Goal: Task Accomplishment & Management: Manage account settings

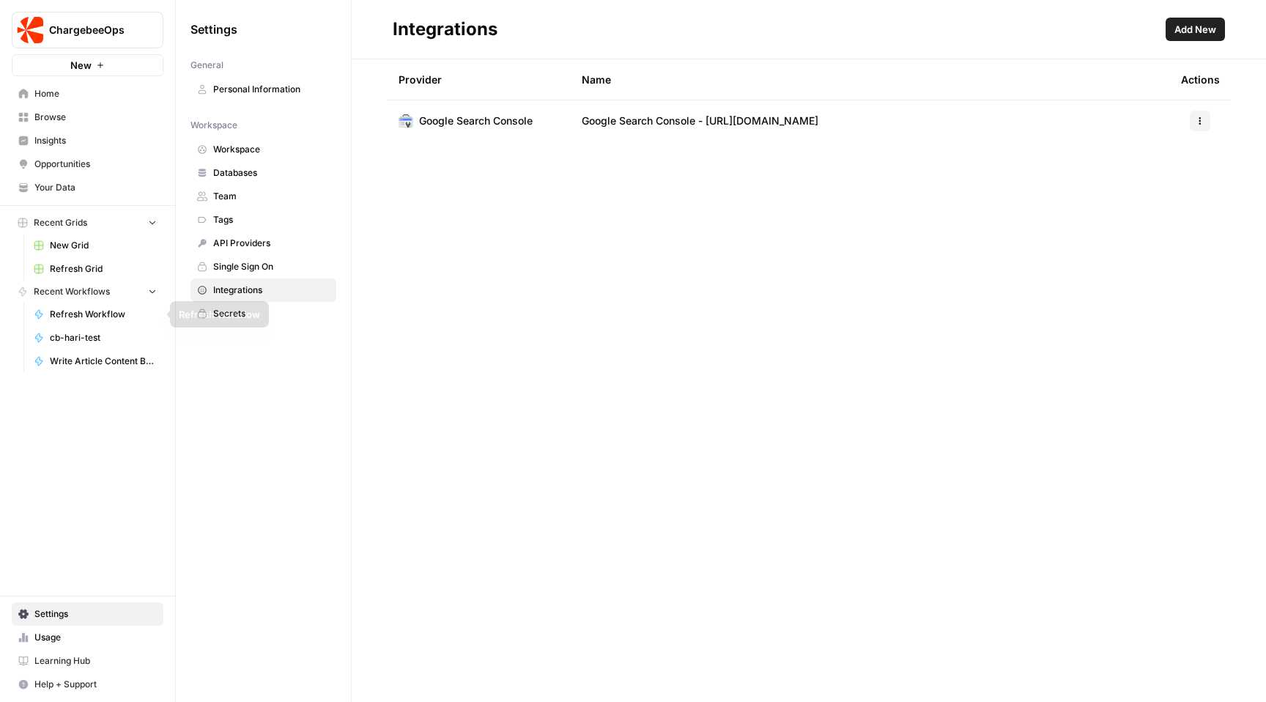
click at [93, 339] on span "cb-hari-test" at bounding box center [103, 337] width 107 height 13
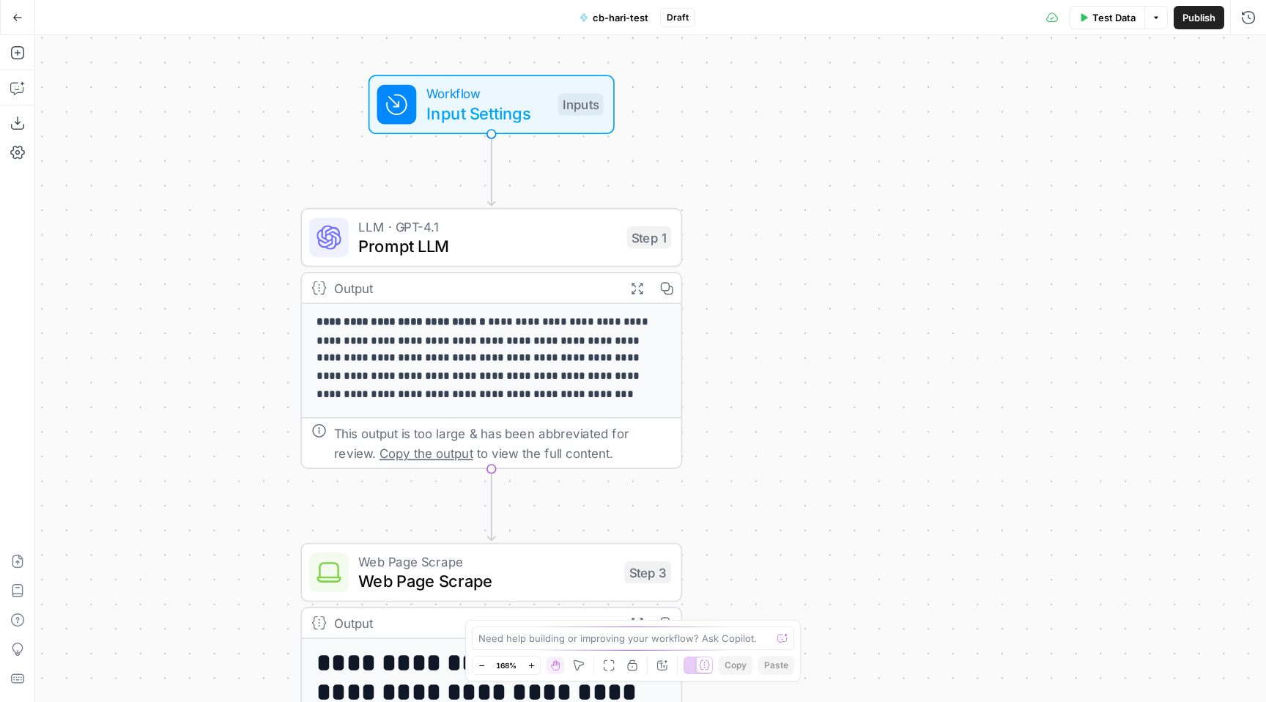
click at [10, 20] on button "Go Back" at bounding box center [17, 17] width 26 height 26
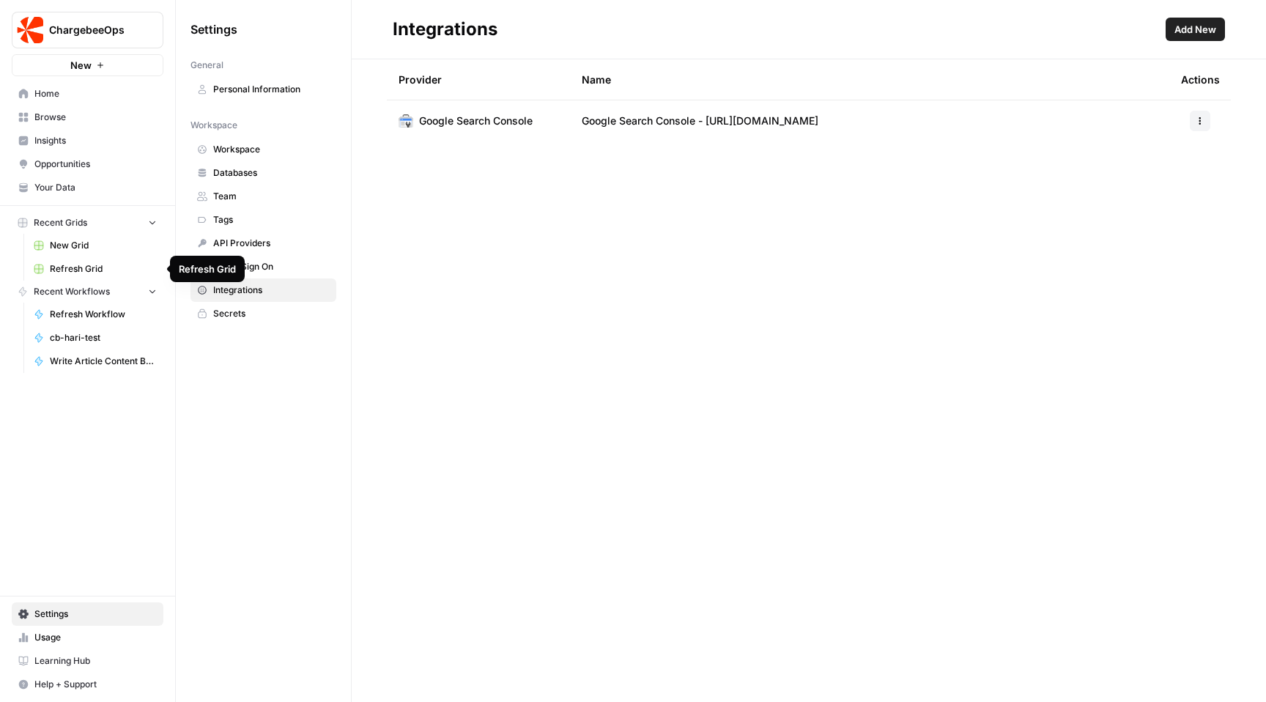
click at [89, 339] on span "cb-hari-test" at bounding box center [103, 337] width 107 height 13
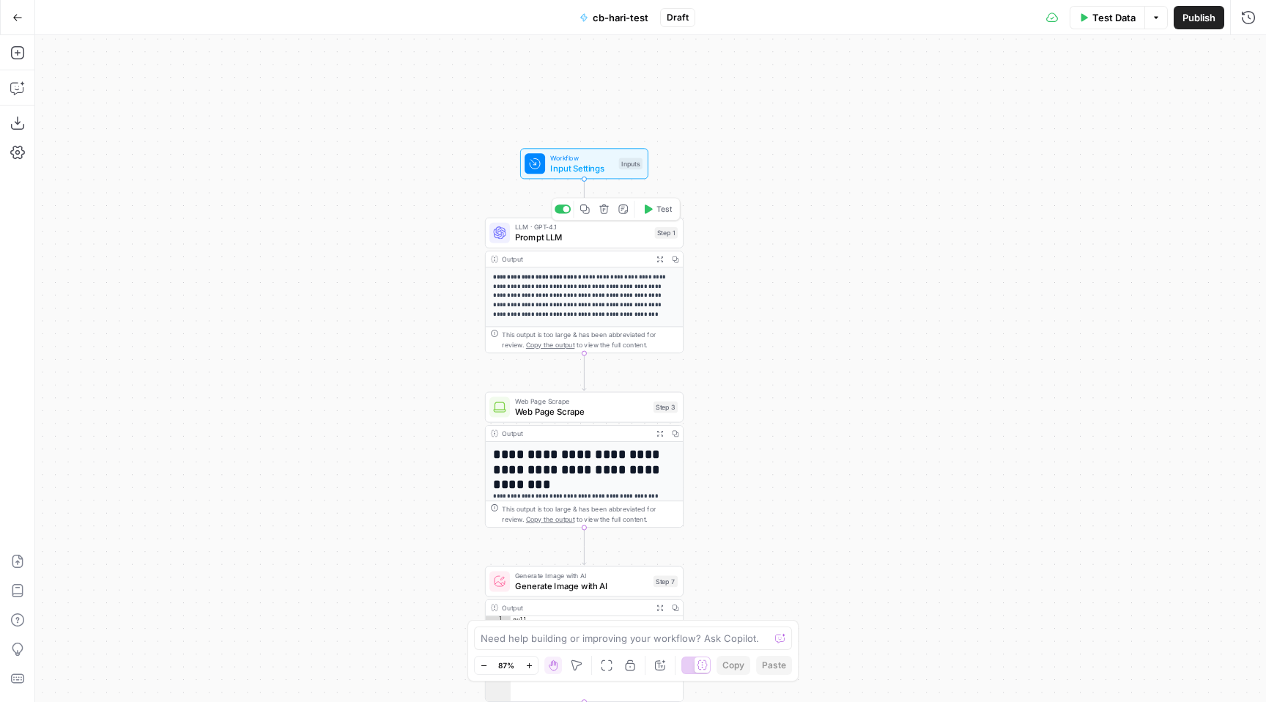
click at [540, 229] on span "LLM · GPT-4.1" at bounding box center [582, 227] width 135 height 10
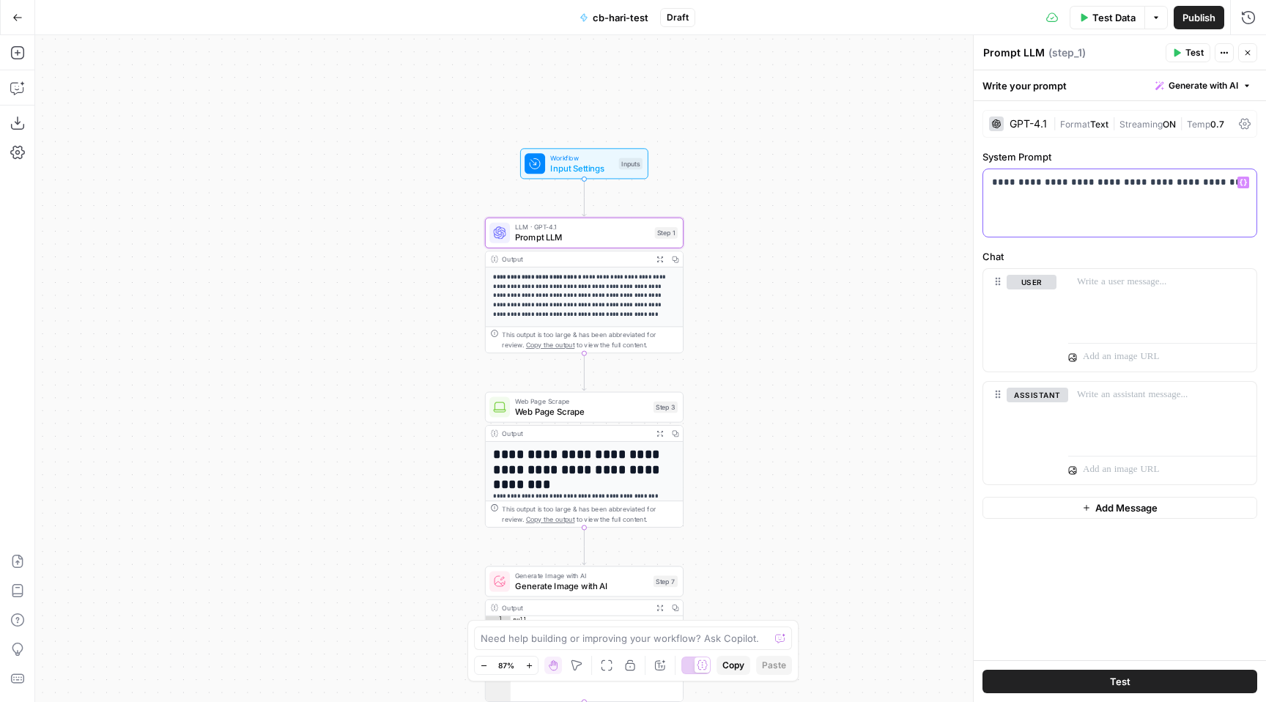
click at [1101, 190] on div "**********" at bounding box center [1119, 202] width 273 height 67
drag, startPoint x: 990, startPoint y: 182, endPoint x: 1173, endPoint y: 181, distance: 183.1
click at [1174, 182] on div "**********" at bounding box center [1119, 202] width 273 height 67
click at [1173, 181] on p "**********" at bounding box center [1120, 182] width 256 height 15
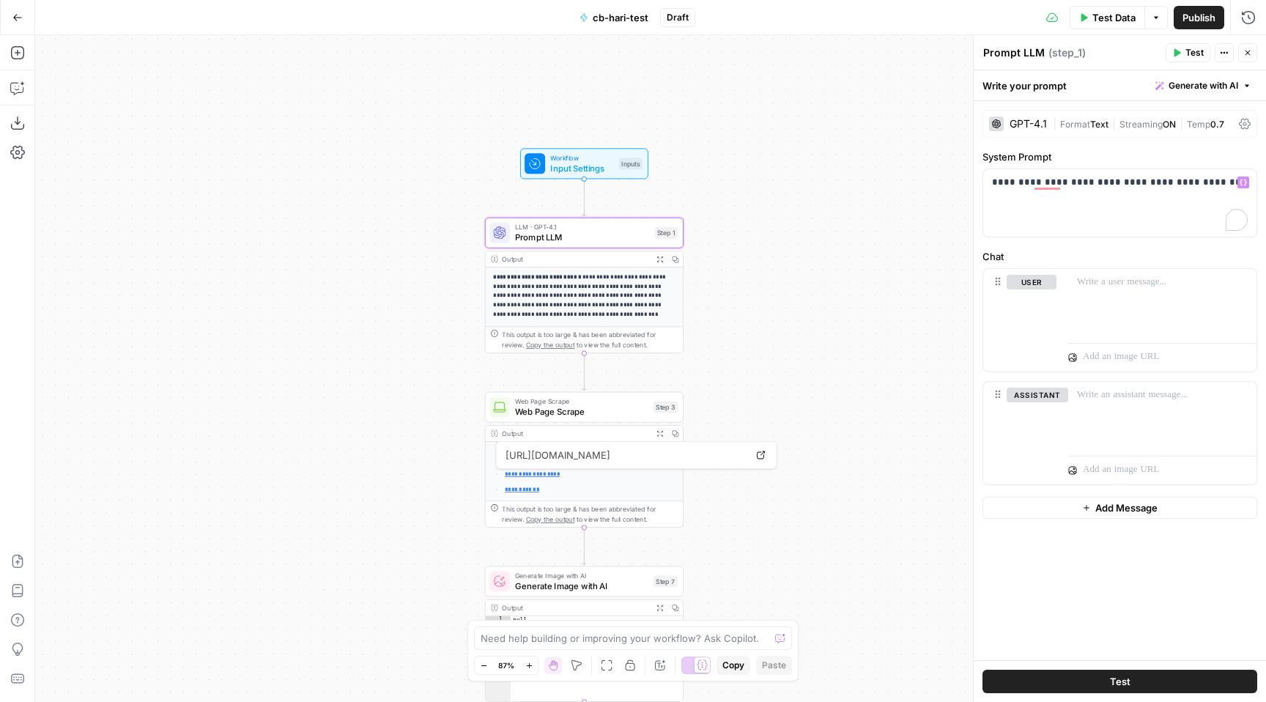
click at [555, 430] on div "Output" at bounding box center [575, 433] width 146 height 10
click at [555, 451] on span "https://www.chargebee.com/recurring-billing-invoicing/metered-usage-billing/" at bounding box center [626, 455] width 246 height 26
click at [558, 409] on span "Web Page Scrape" at bounding box center [581, 411] width 133 height 12
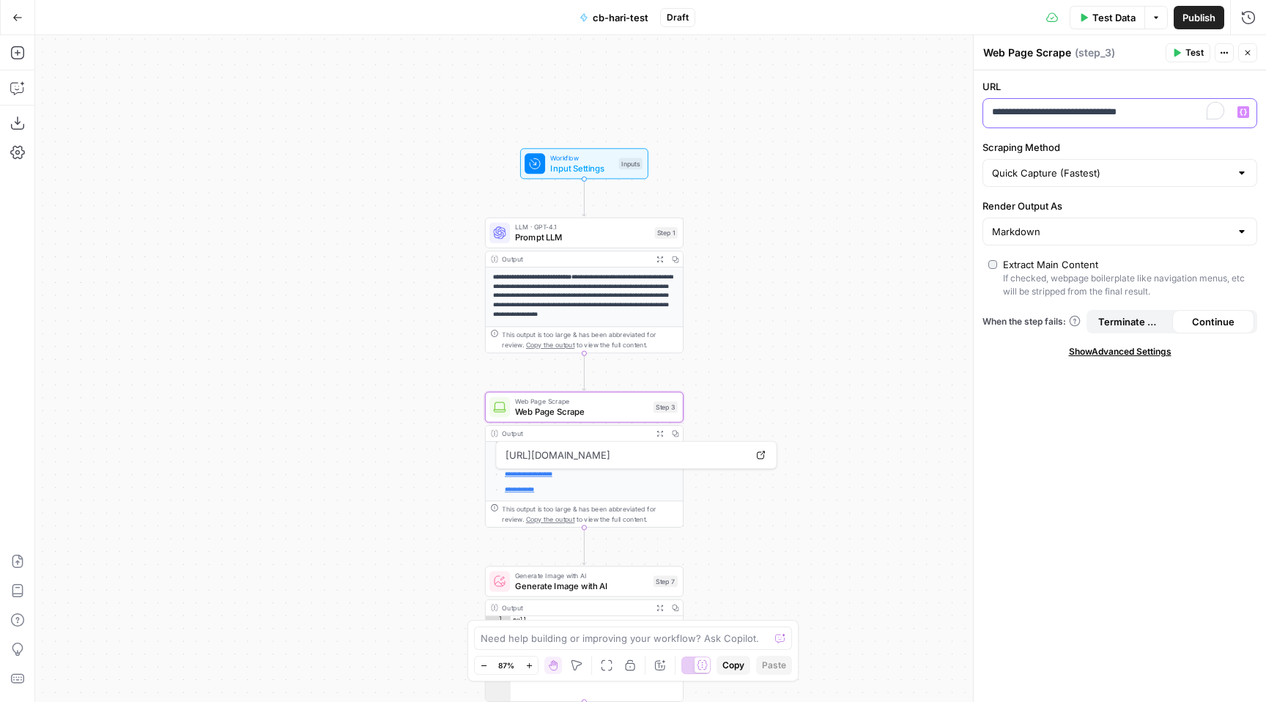
drag, startPoint x: 1169, startPoint y: 115, endPoint x: 963, endPoint y: 115, distance: 205.8
click at [963, 115] on body "**********" at bounding box center [633, 351] width 1266 height 702
click at [17, 56] on icon "button" at bounding box center [17, 52] width 15 height 15
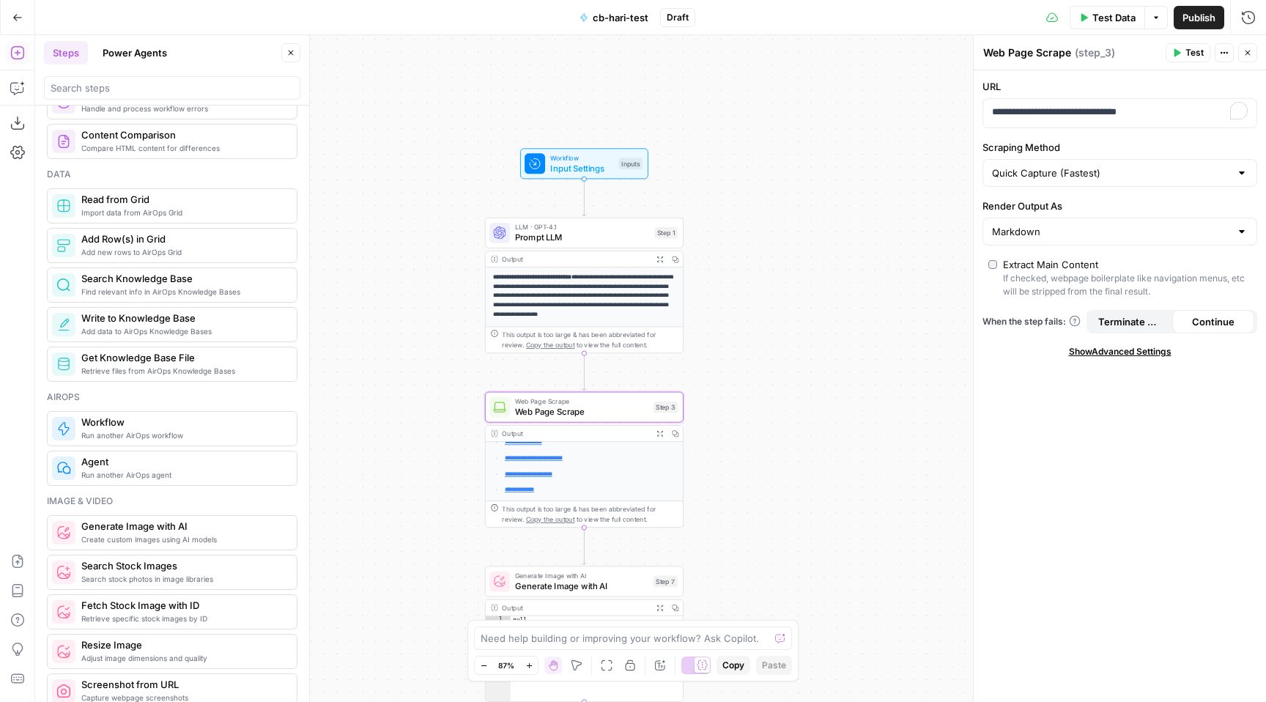
scroll to position [619, 0]
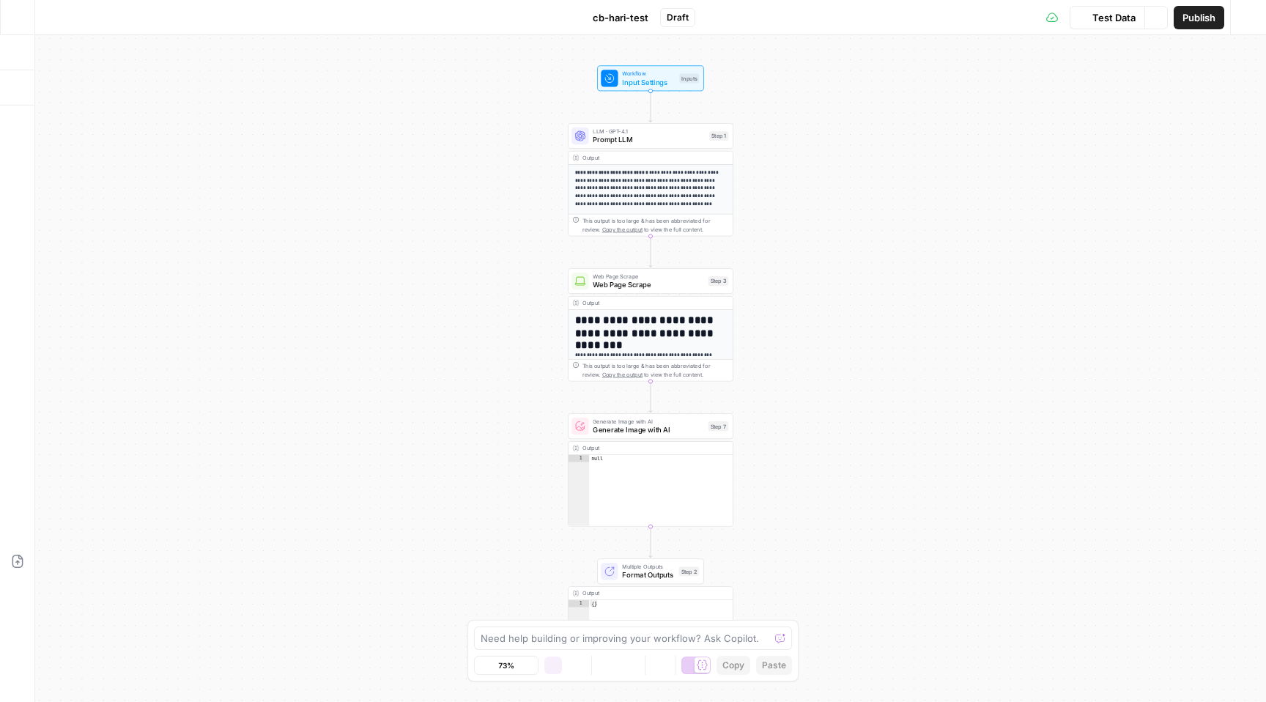
click at [28, 9] on button "Go Back" at bounding box center [17, 17] width 26 height 26
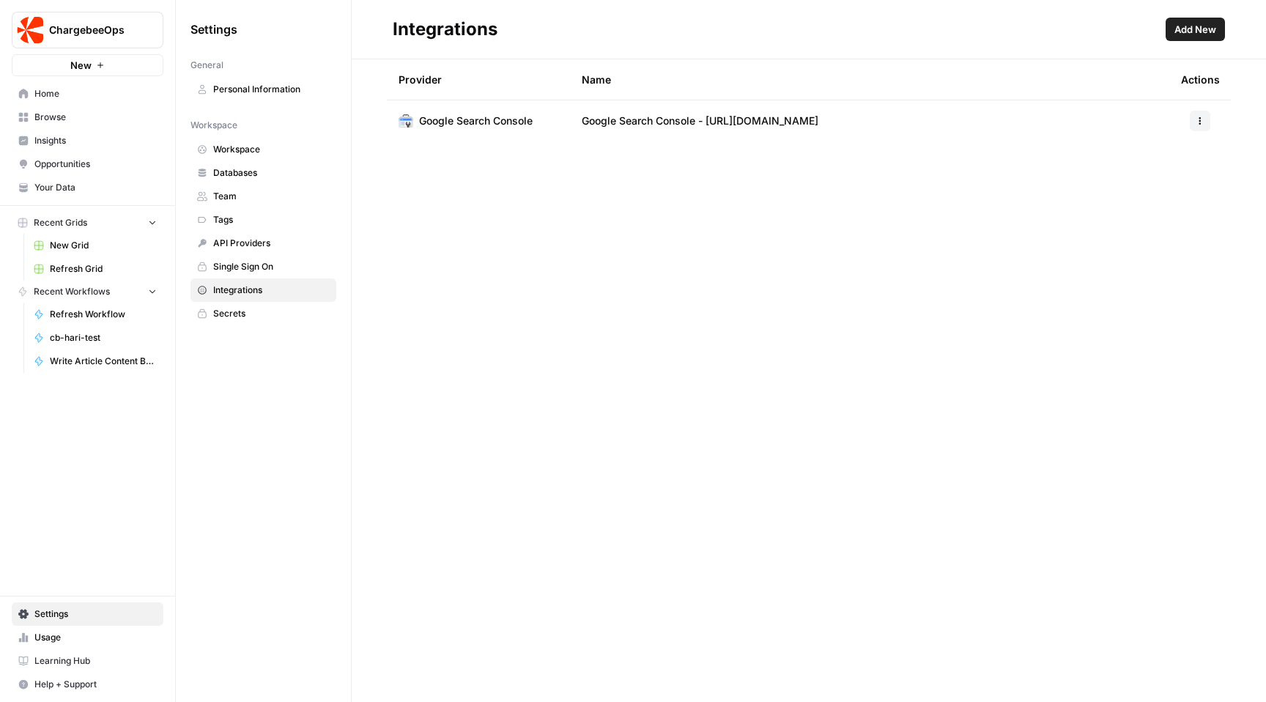
click at [84, 88] on span "Home" at bounding box center [95, 93] width 122 height 13
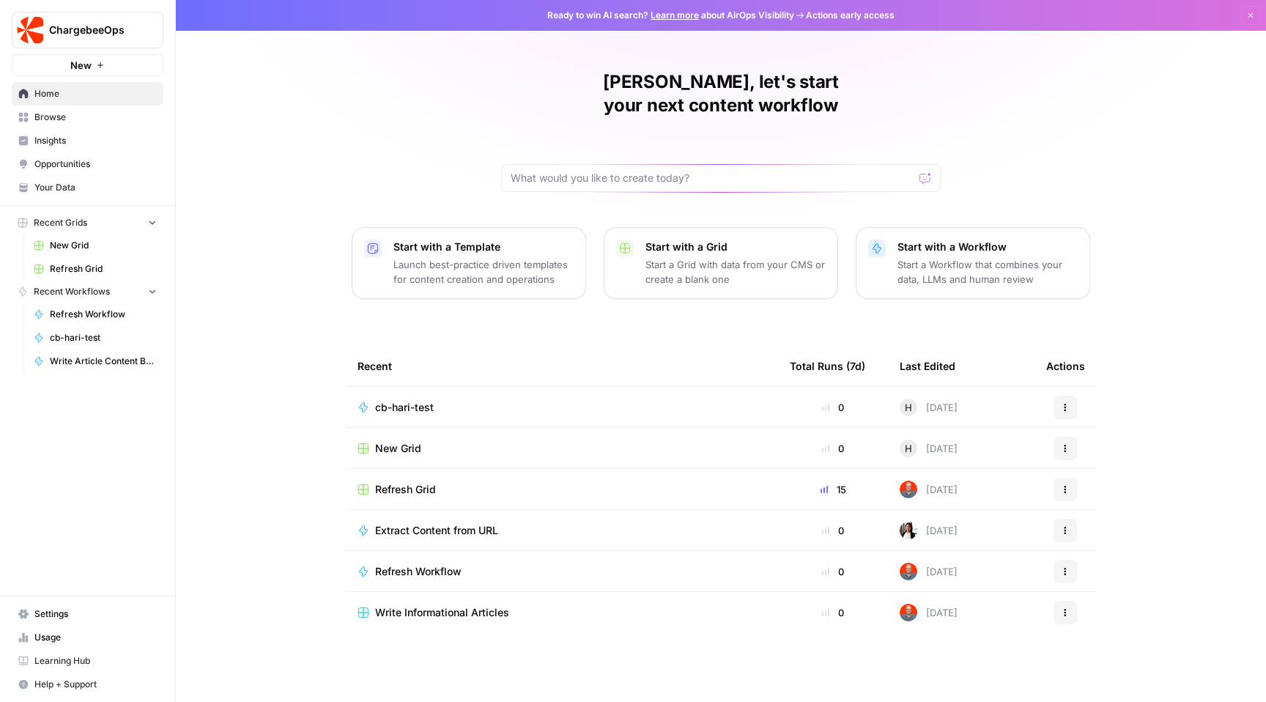
click at [415, 482] on span "Refresh Grid" at bounding box center [405, 489] width 61 height 15
click at [426, 564] on span "Refresh Workflow" at bounding box center [418, 571] width 86 height 15
click at [387, 605] on span "Write Informational Articles" at bounding box center [442, 612] width 134 height 15
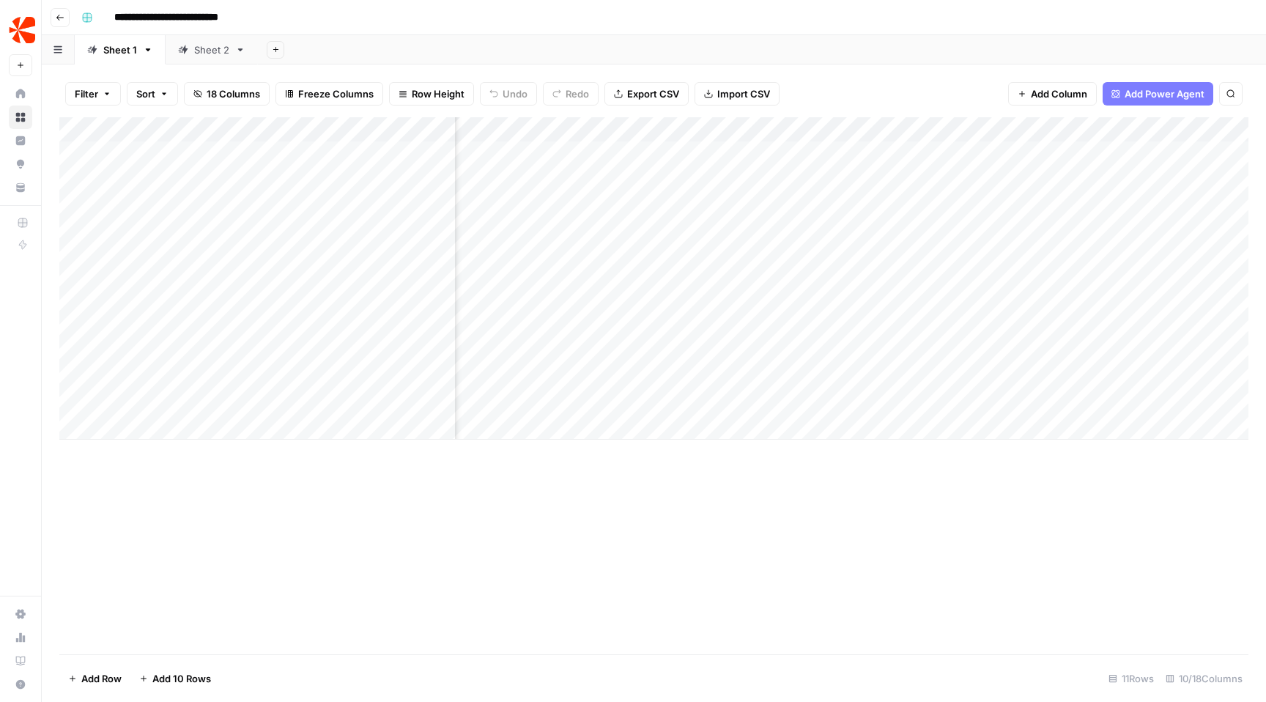
scroll to position [0, 663]
click at [864, 127] on div "Add Column" at bounding box center [653, 278] width 1189 height 322
click at [976, 301] on div "Add Column" at bounding box center [653, 278] width 1189 height 322
click at [837, 160] on div "Add Column" at bounding box center [653, 278] width 1189 height 322
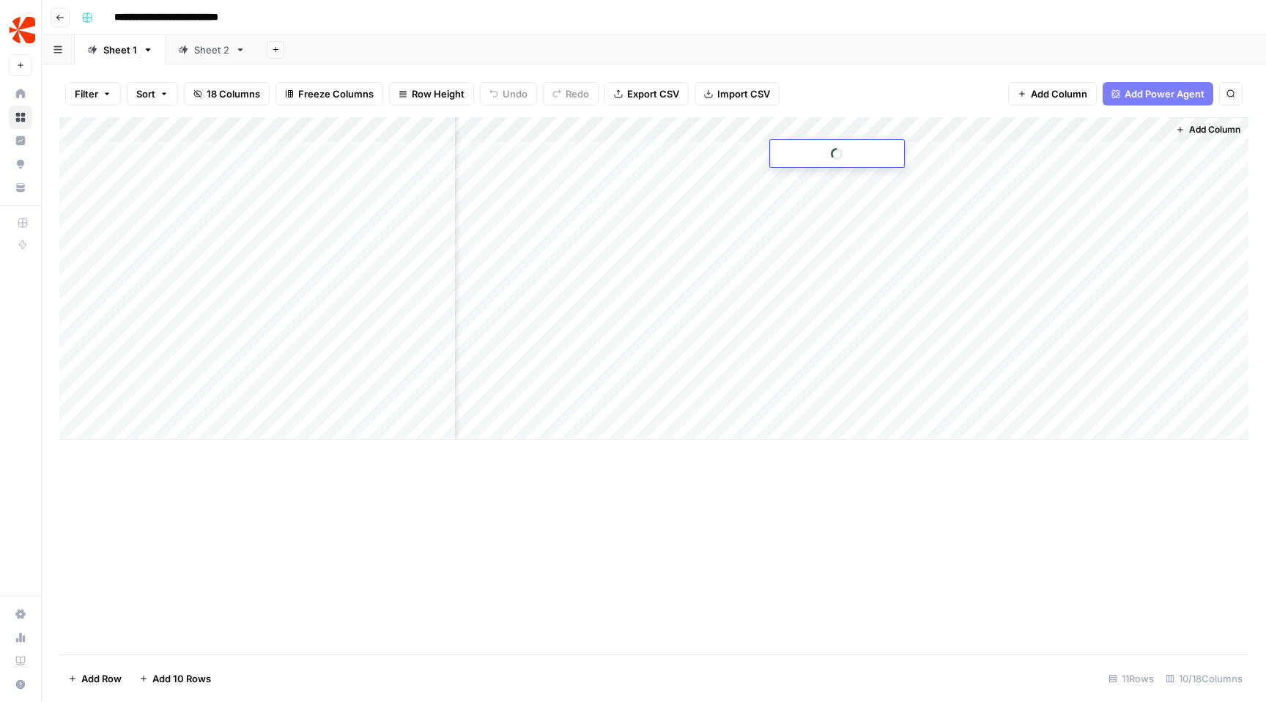
click at [837, 160] on div at bounding box center [837, 153] width 134 height 27
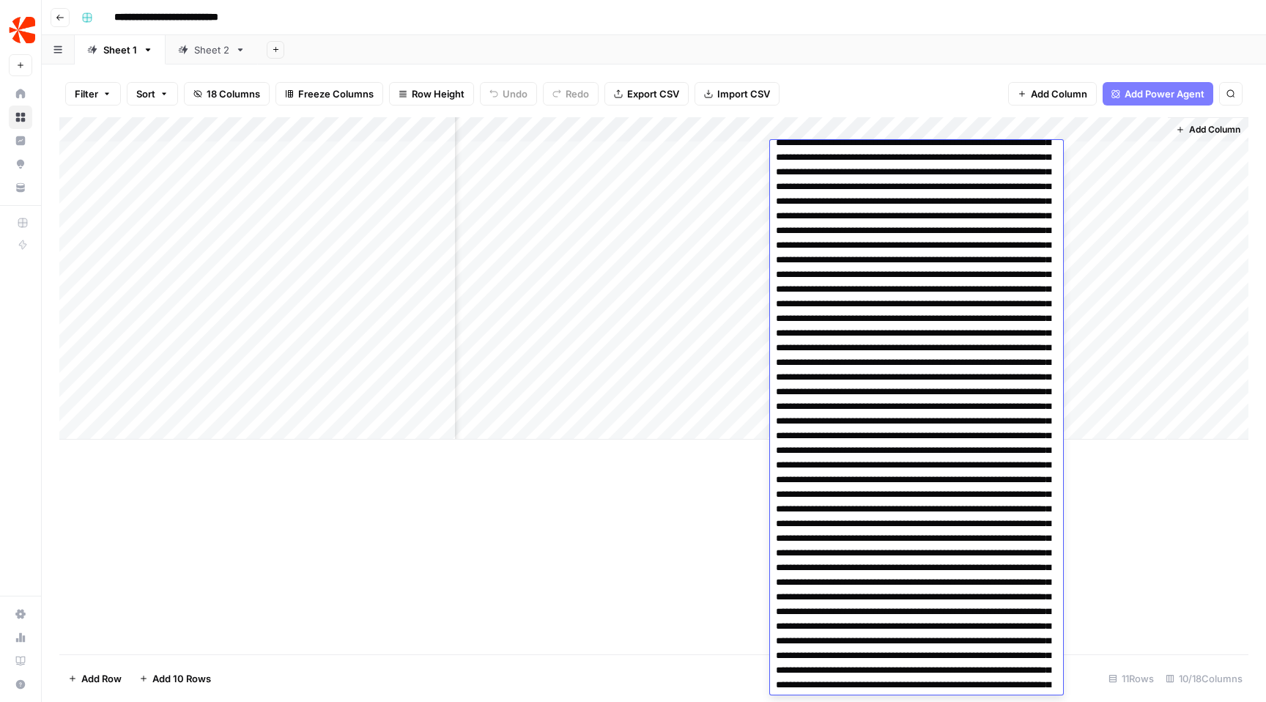
scroll to position [2866, 0]
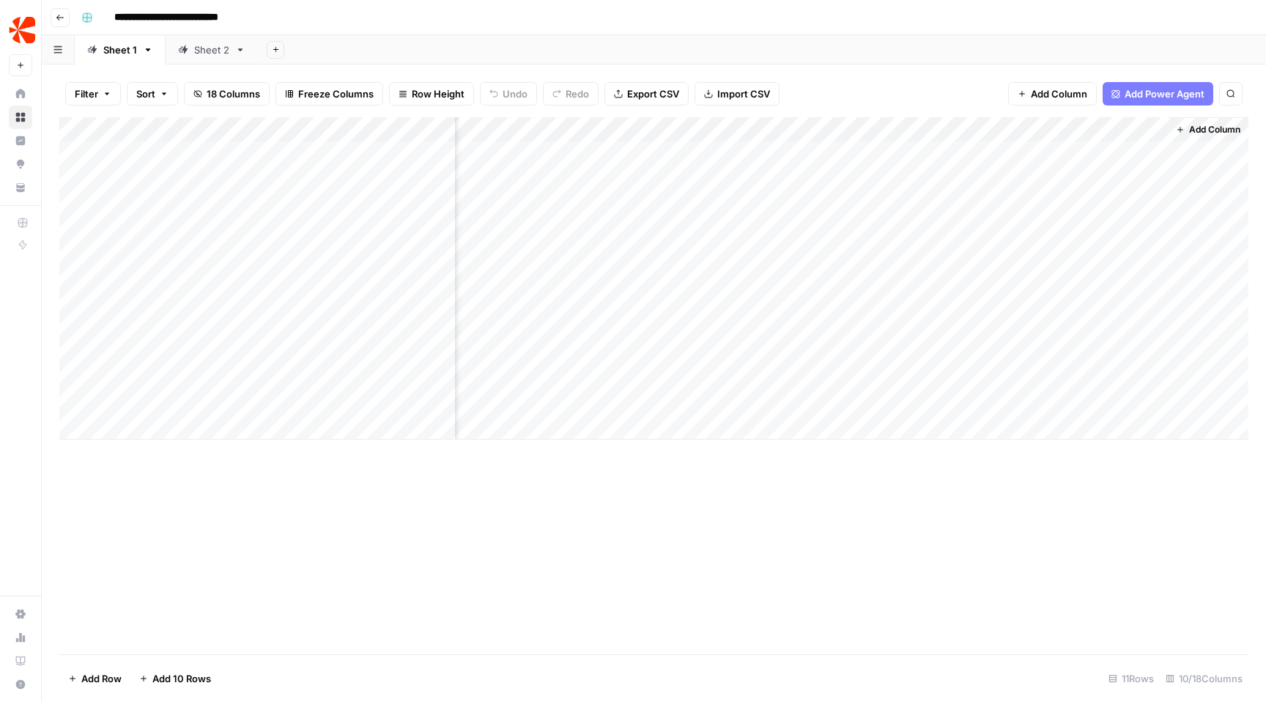
click at [628, 480] on div "Add Column" at bounding box center [653, 385] width 1189 height 537
click at [61, 21] on icon "button" at bounding box center [60, 17] width 9 height 9
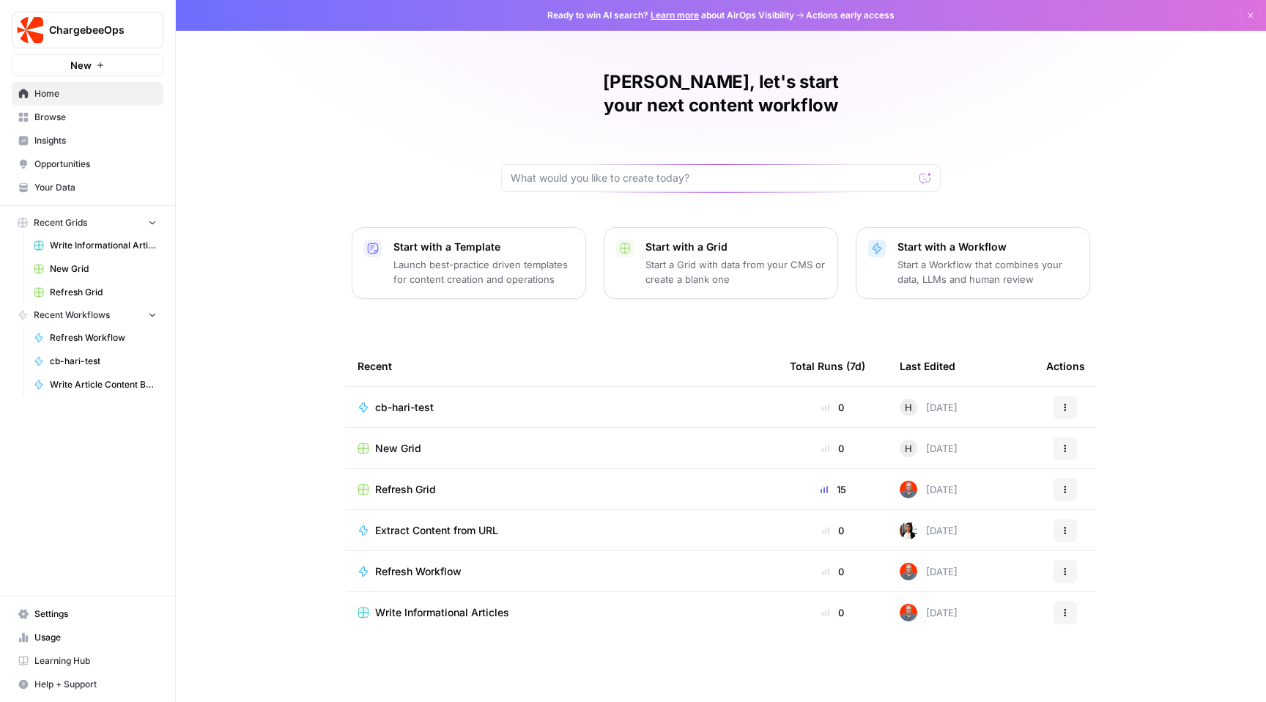
click at [416, 441] on span "New Grid" at bounding box center [398, 448] width 46 height 15
click at [434, 514] on td "Extract Content from URL" at bounding box center [562, 530] width 432 height 40
click at [445, 523] on span "Extract Content from URL" at bounding box center [436, 530] width 123 height 15
click at [447, 605] on span "Write Informational Articles" at bounding box center [442, 612] width 134 height 15
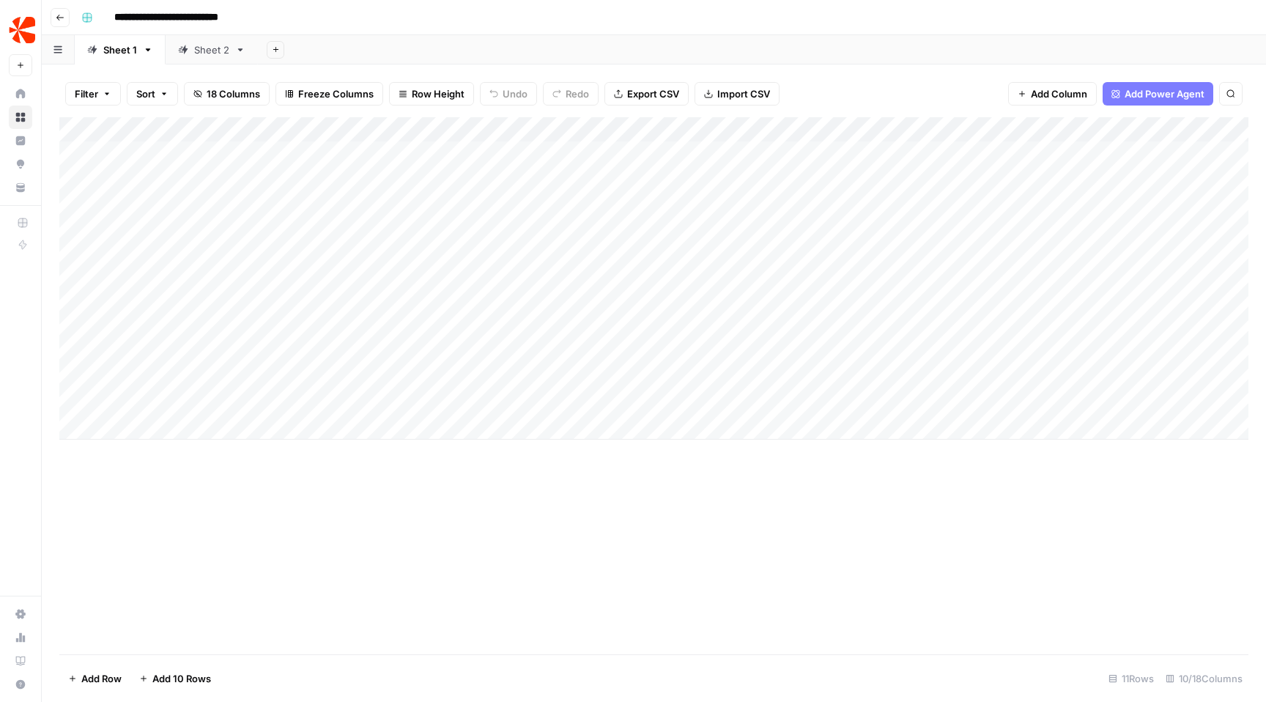
click at [307, 250] on div "Add Column" at bounding box center [653, 278] width 1189 height 322
click at [307, 249] on div "Add Column" at bounding box center [653, 278] width 1189 height 322
click at [307, 249] on textarea "**********" at bounding box center [283, 254] width 346 height 21
click at [444, 453] on div "Add Column" at bounding box center [653, 385] width 1189 height 537
click at [505, 246] on div "Add Column" at bounding box center [653, 278] width 1189 height 322
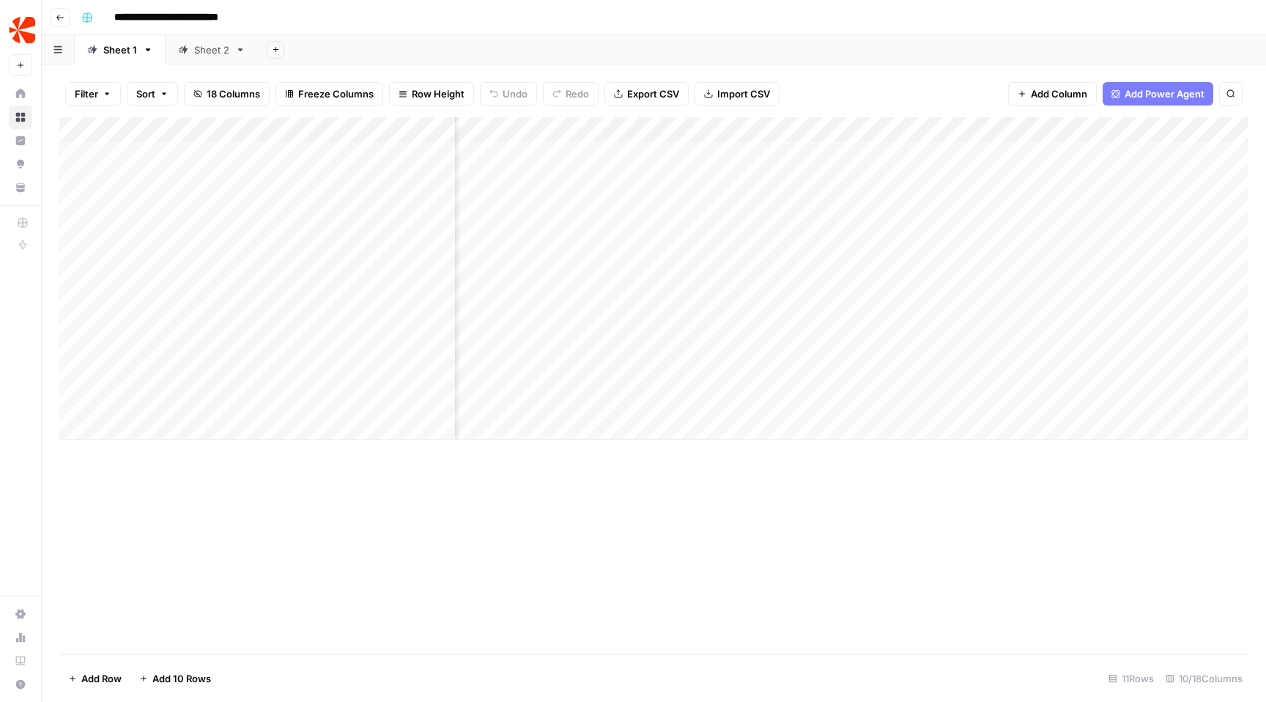
scroll to position [0, 636]
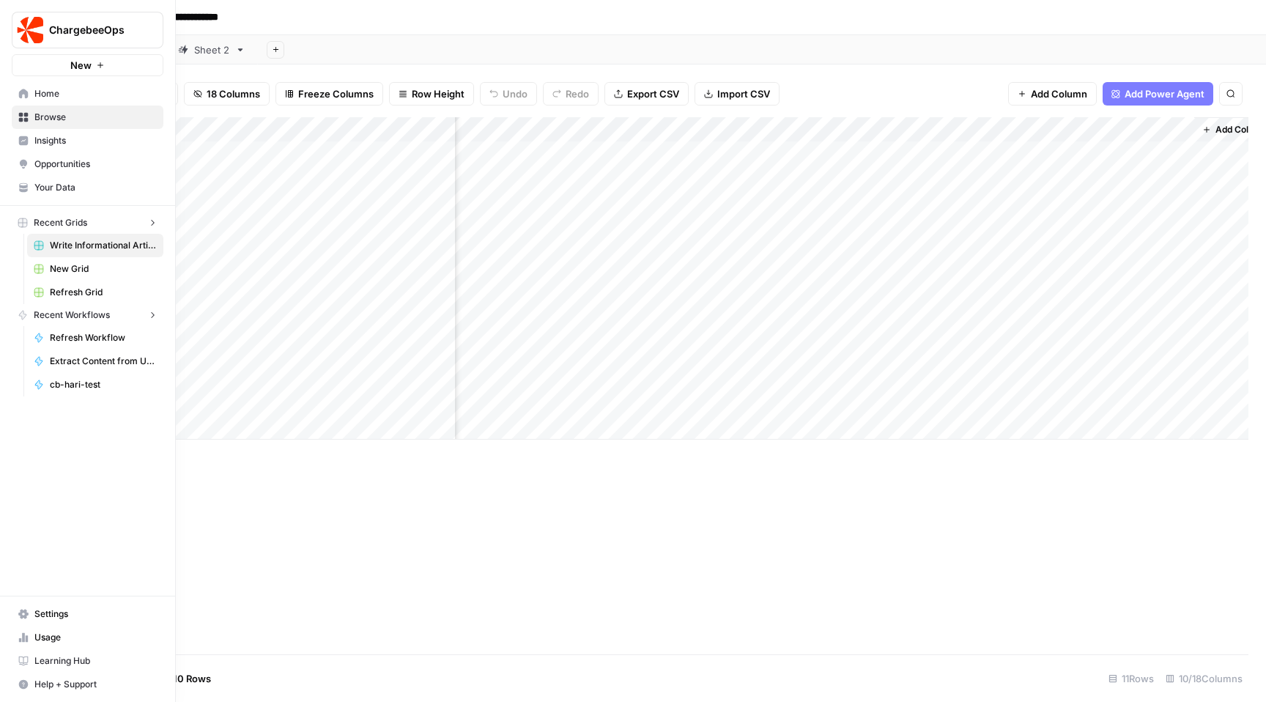
click at [26, 613] on link "Settings" at bounding box center [88, 613] width 152 height 23
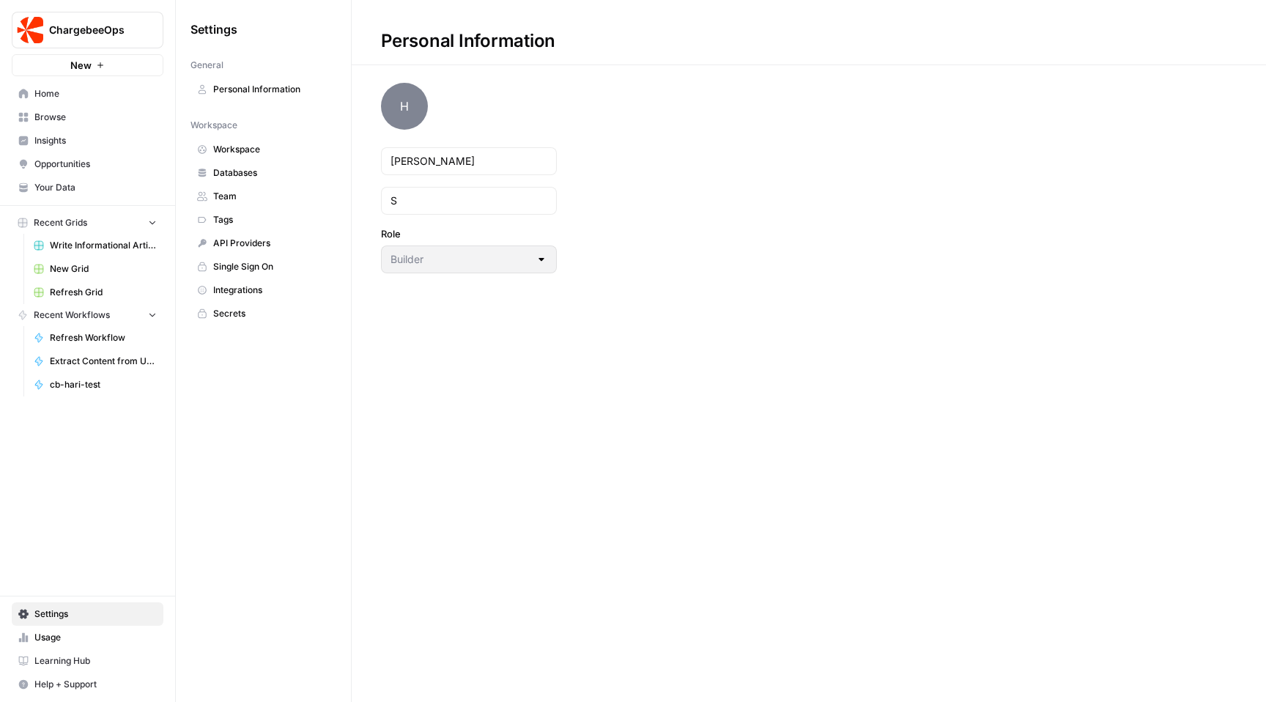
click at [251, 289] on span "Integrations" at bounding box center [271, 289] width 116 height 13
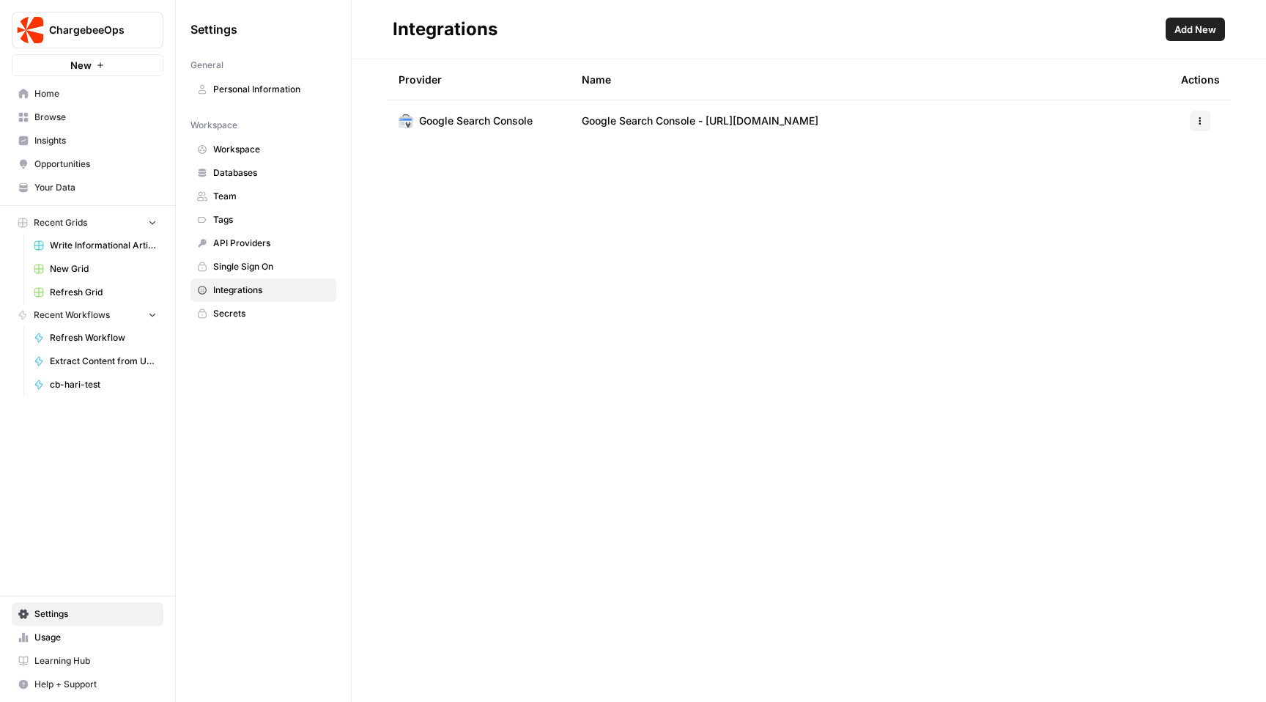
click at [1189, 35] on span "Add New" at bounding box center [1195, 29] width 42 height 15
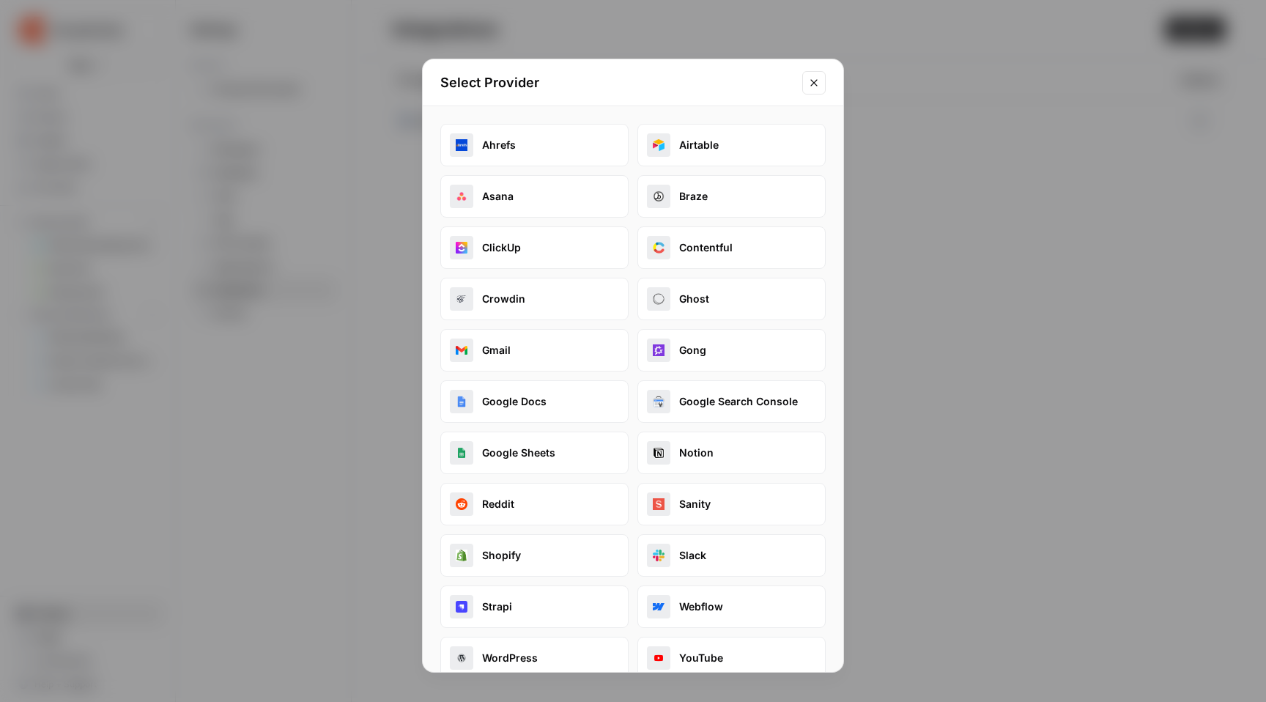
click at [730, 242] on button "Contentful" at bounding box center [731, 247] width 188 height 42
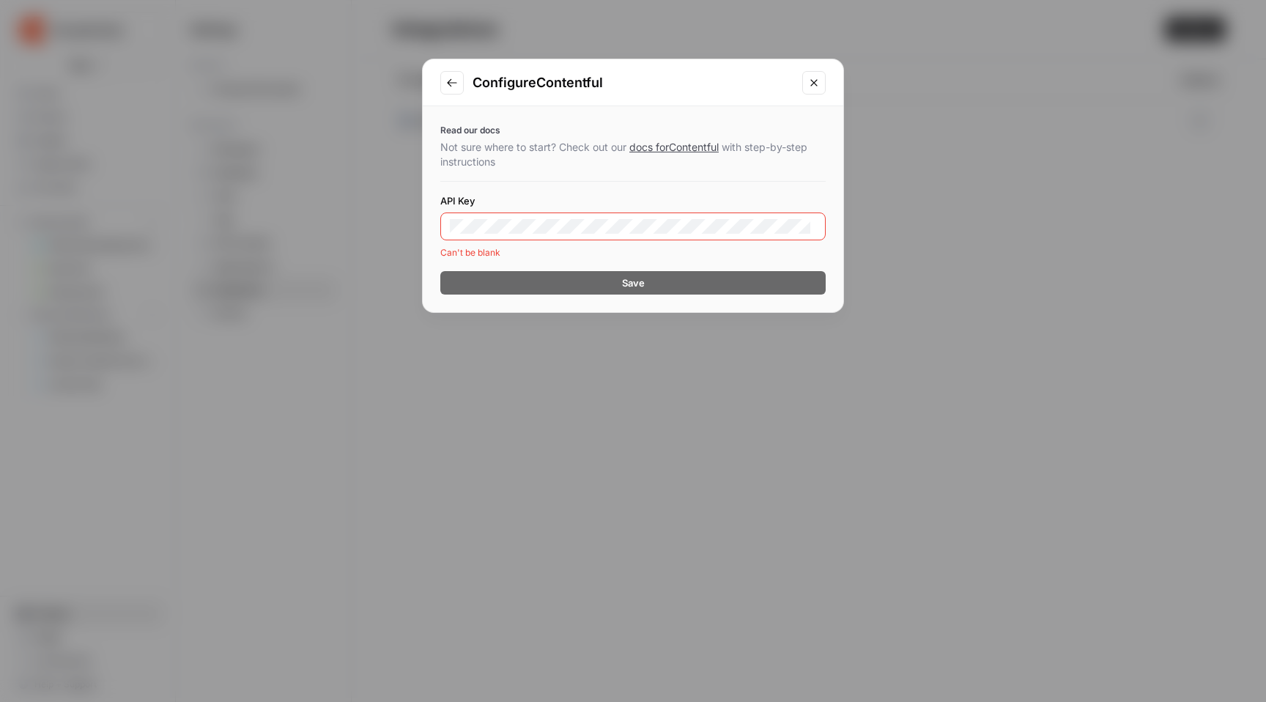
click at [809, 78] on icon "Close modal" at bounding box center [814, 83] width 12 height 12
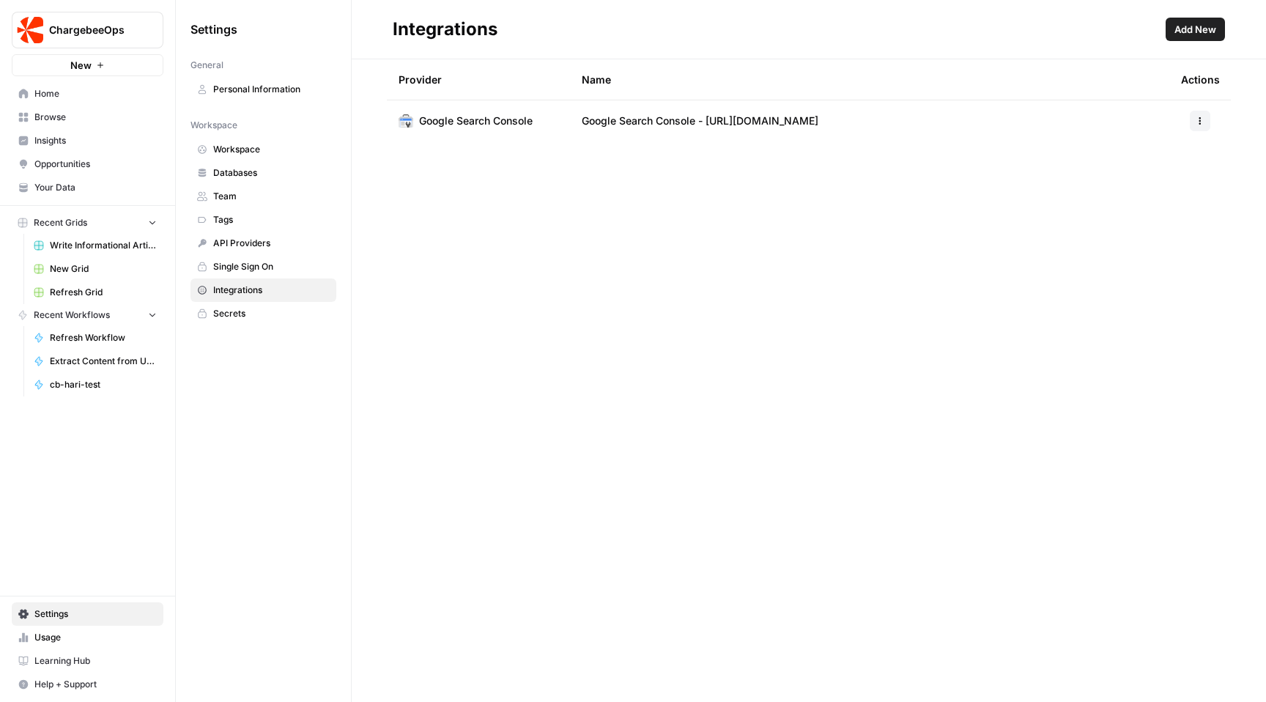
click at [1211, 33] on span "Add New" at bounding box center [1195, 29] width 42 height 15
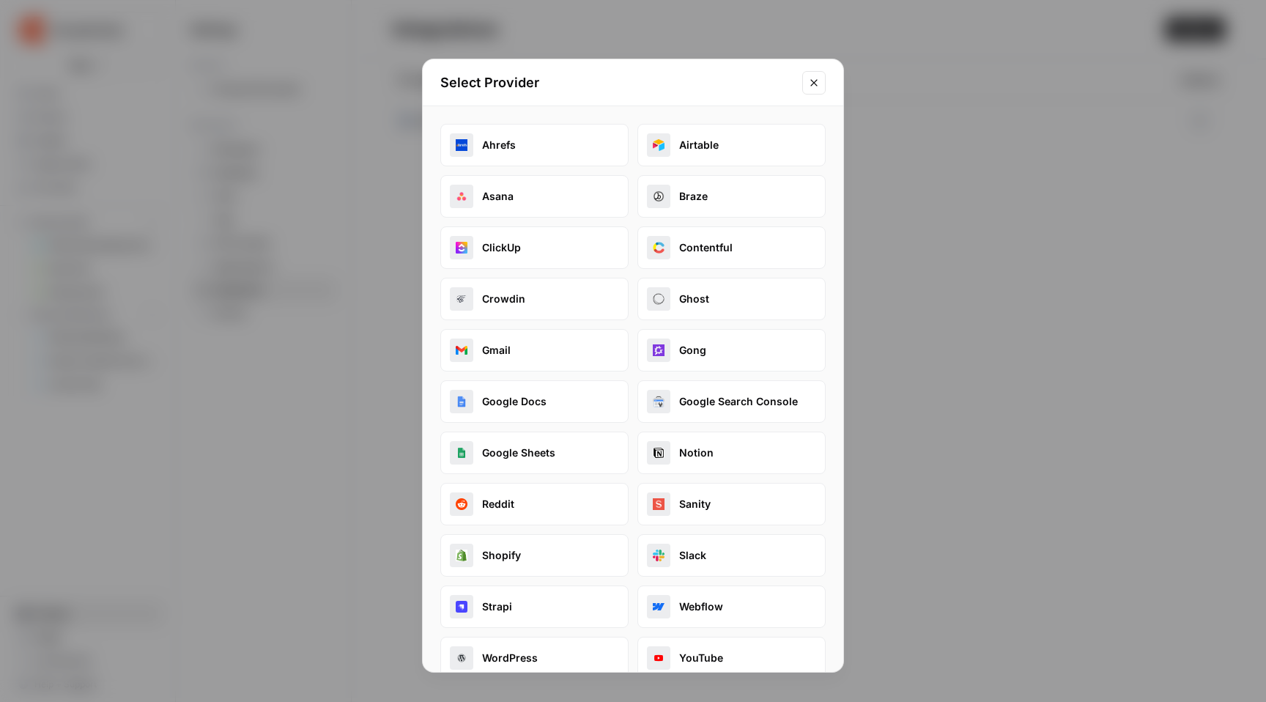
click at [745, 237] on button "Contentful" at bounding box center [731, 247] width 188 height 42
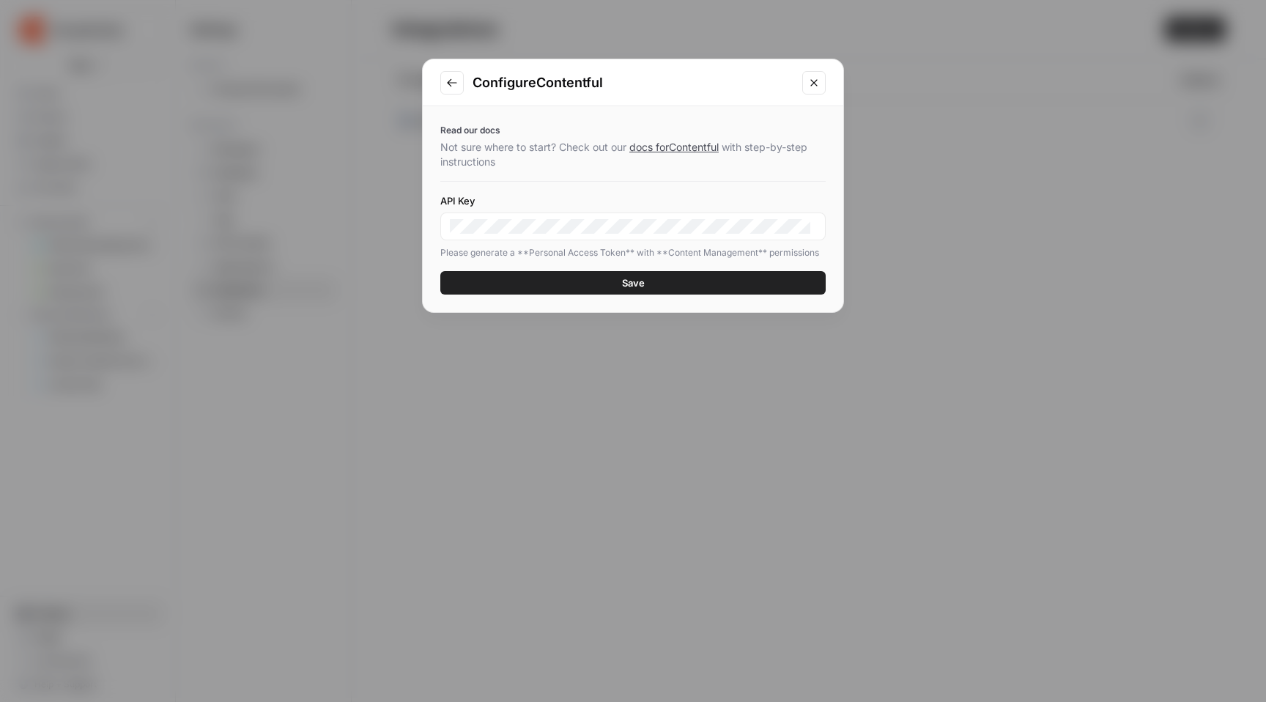
click at [702, 272] on button "Save" at bounding box center [632, 282] width 385 height 23
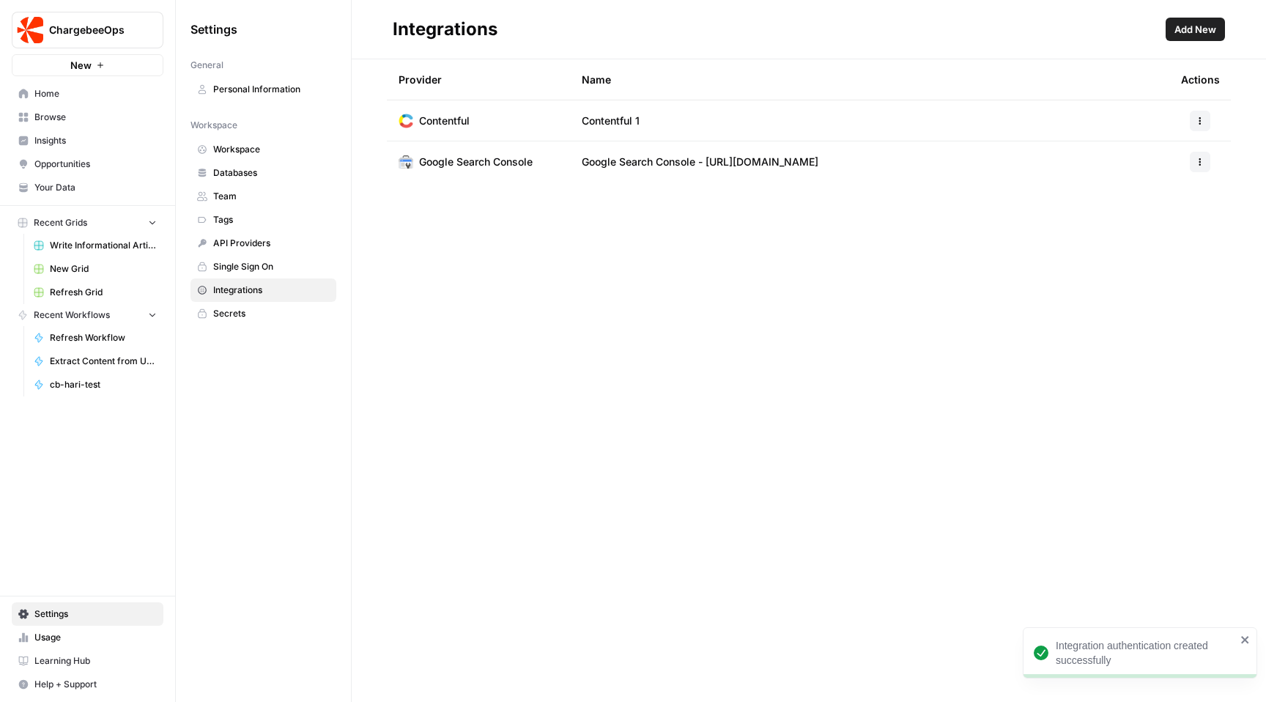
click at [705, 112] on td "Contentful 1" at bounding box center [869, 120] width 599 height 40
click at [1202, 113] on button "button" at bounding box center [1200, 121] width 21 height 21
click at [1177, 172] on span "Rename" at bounding box center [1168, 174] width 47 height 15
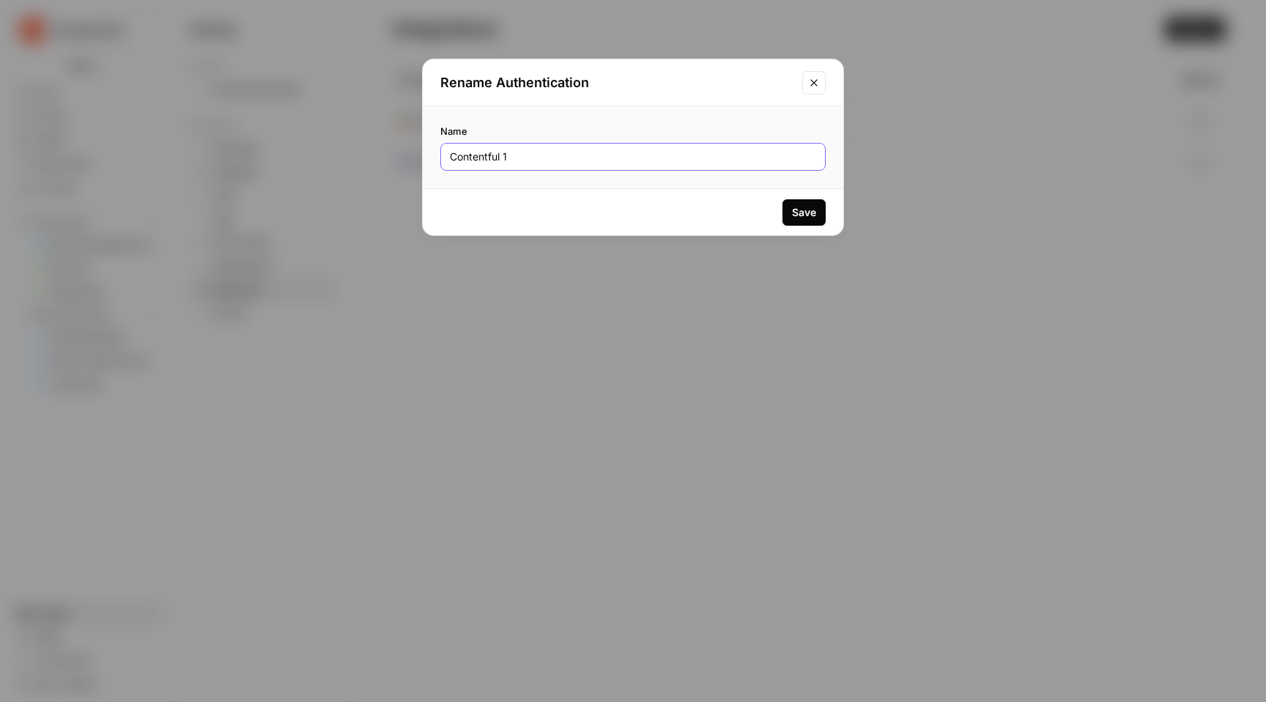
drag, startPoint x: 591, startPoint y: 155, endPoint x: 380, endPoint y: 156, distance: 211.0
click at [380, 156] on div "Rename Authentication Name Contentful 1 Save" at bounding box center [633, 351] width 1266 height 702
type input "Chargebee Web CMS"
click at [806, 216] on div "Save" at bounding box center [804, 212] width 24 height 15
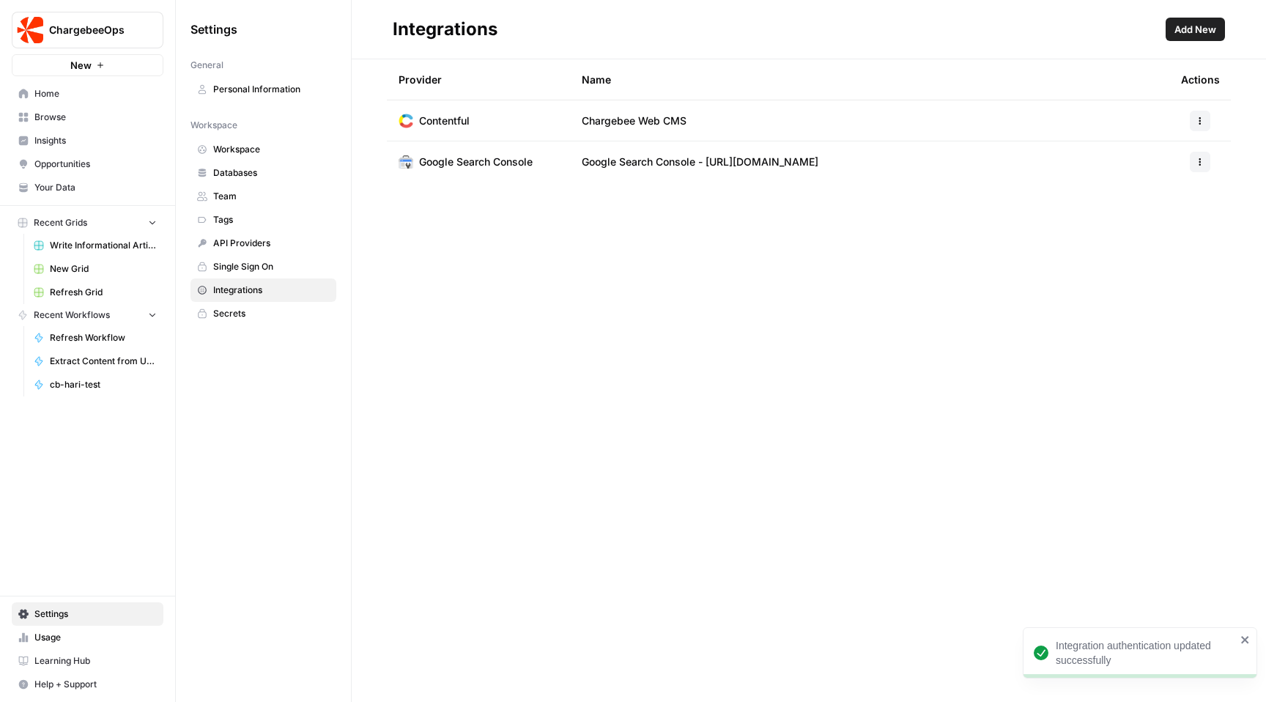
click at [116, 265] on span "New Grid" at bounding box center [103, 268] width 107 height 13
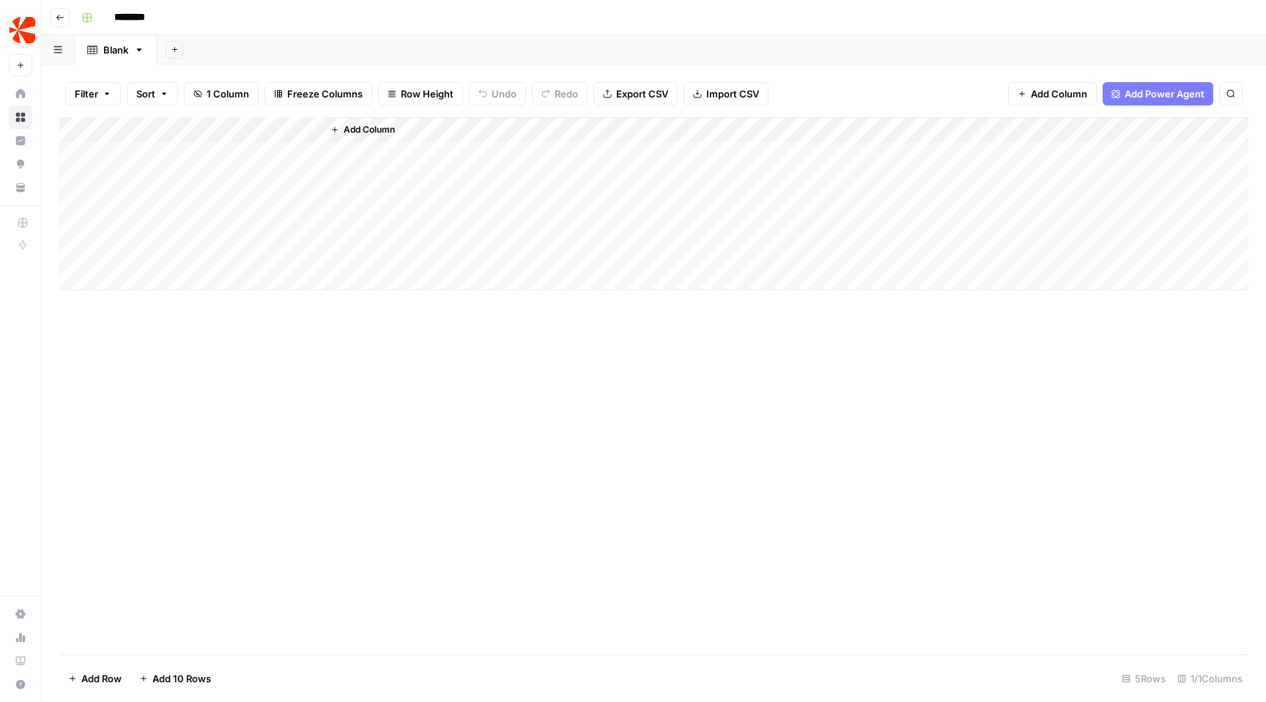
click at [1127, 90] on span "Add Power Agent" at bounding box center [1164, 93] width 80 height 15
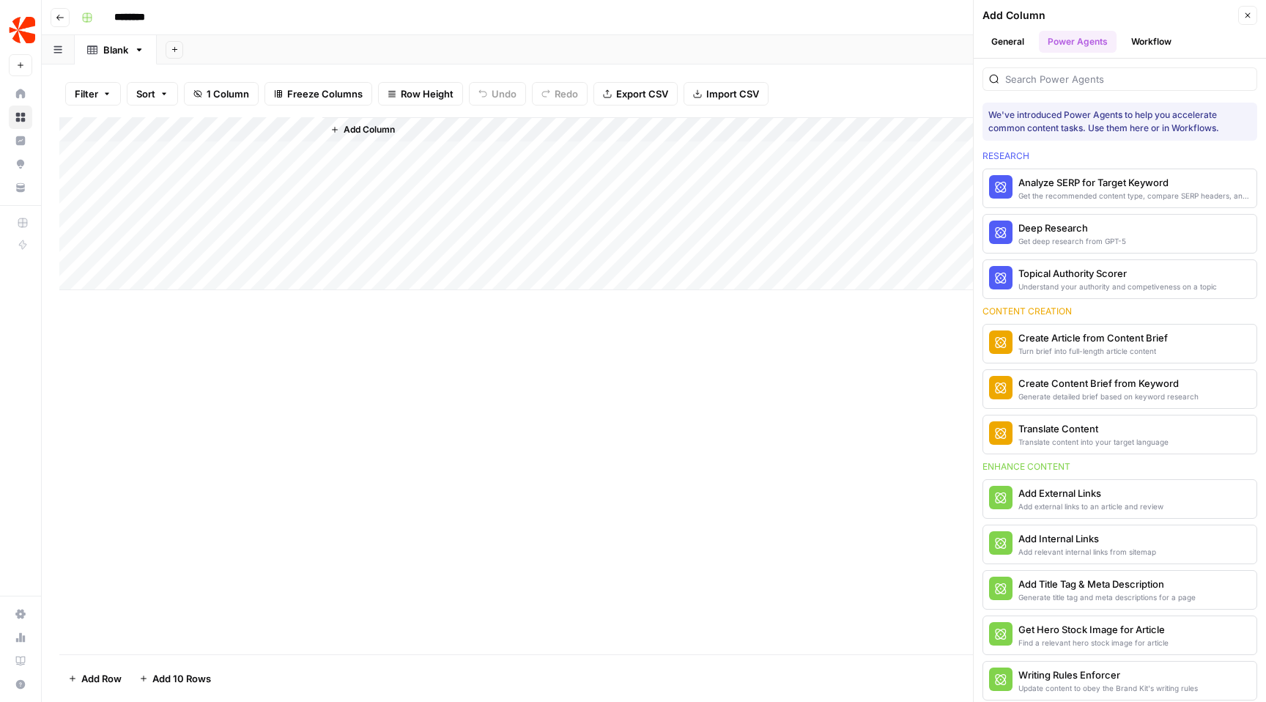
click at [1249, 10] on button "Close" at bounding box center [1247, 15] width 19 height 19
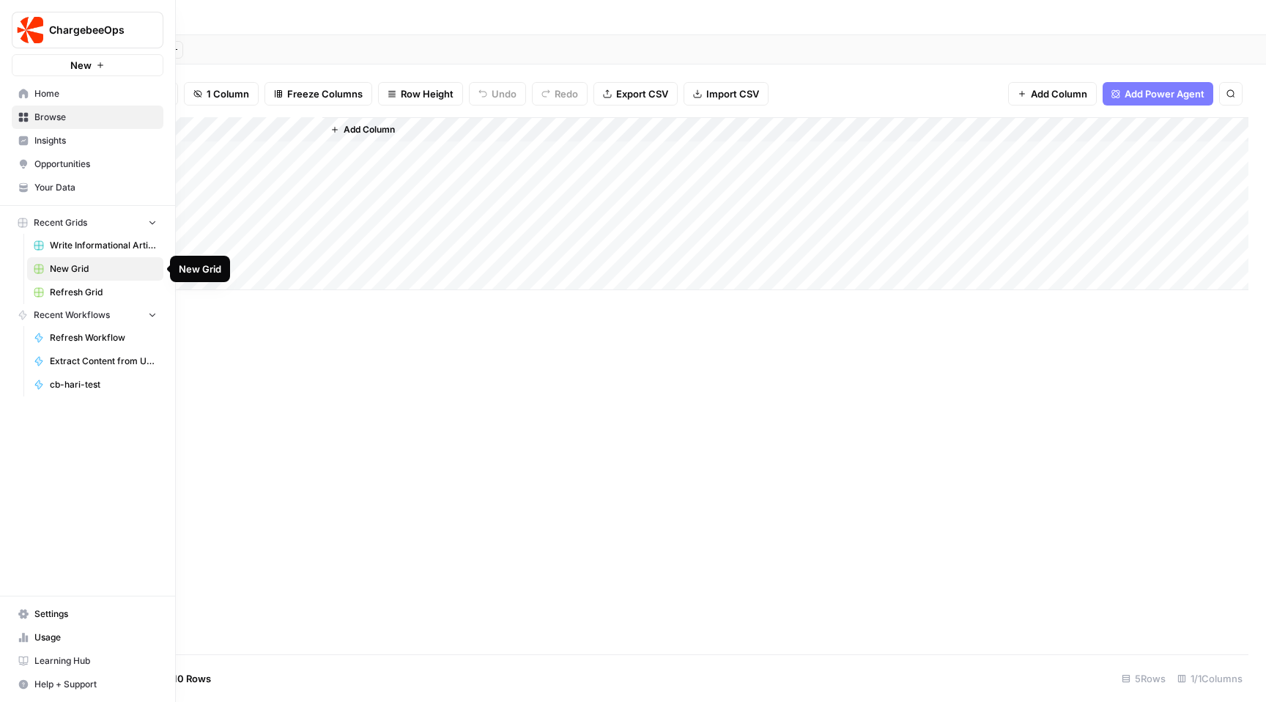
click at [85, 269] on span "New Grid" at bounding box center [103, 268] width 107 height 13
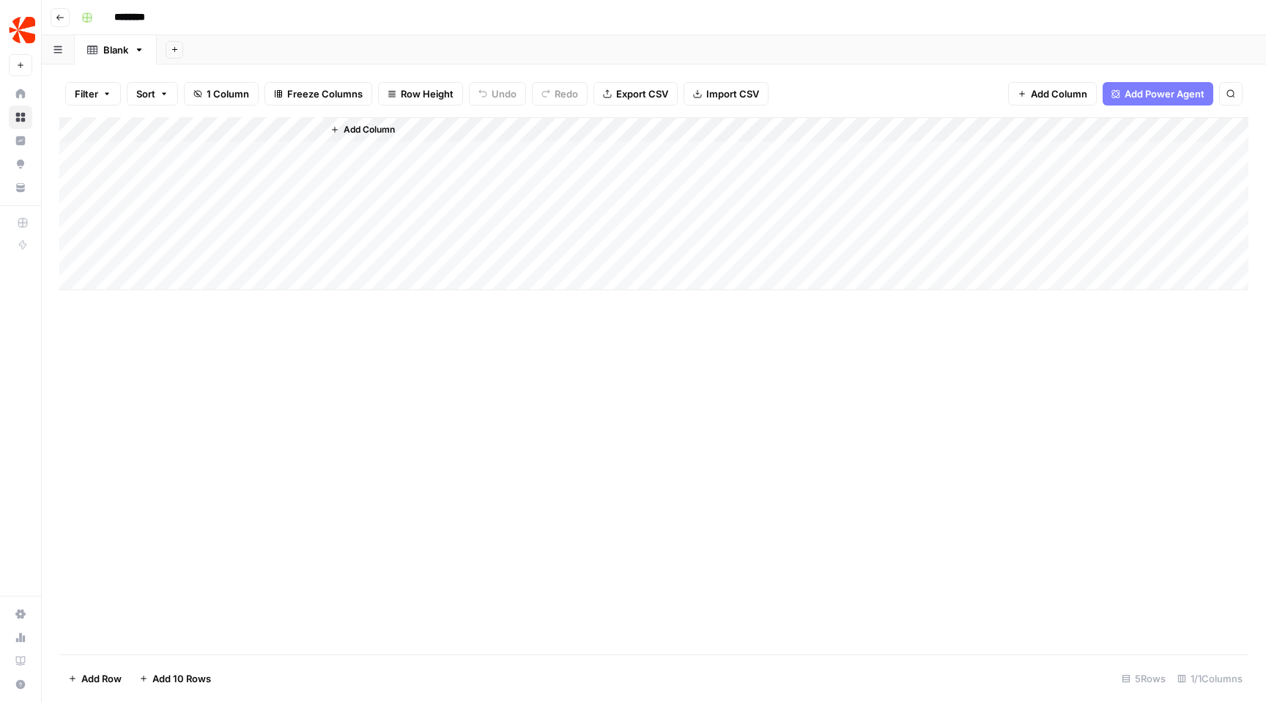
click at [103, 96] on icon "button" at bounding box center [107, 93] width 9 height 9
click at [64, 56] on button "button" at bounding box center [58, 49] width 33 height 29
click at [180, 51] on button "Add Sheet" at bounding box center [175, 50] width 18 height 18
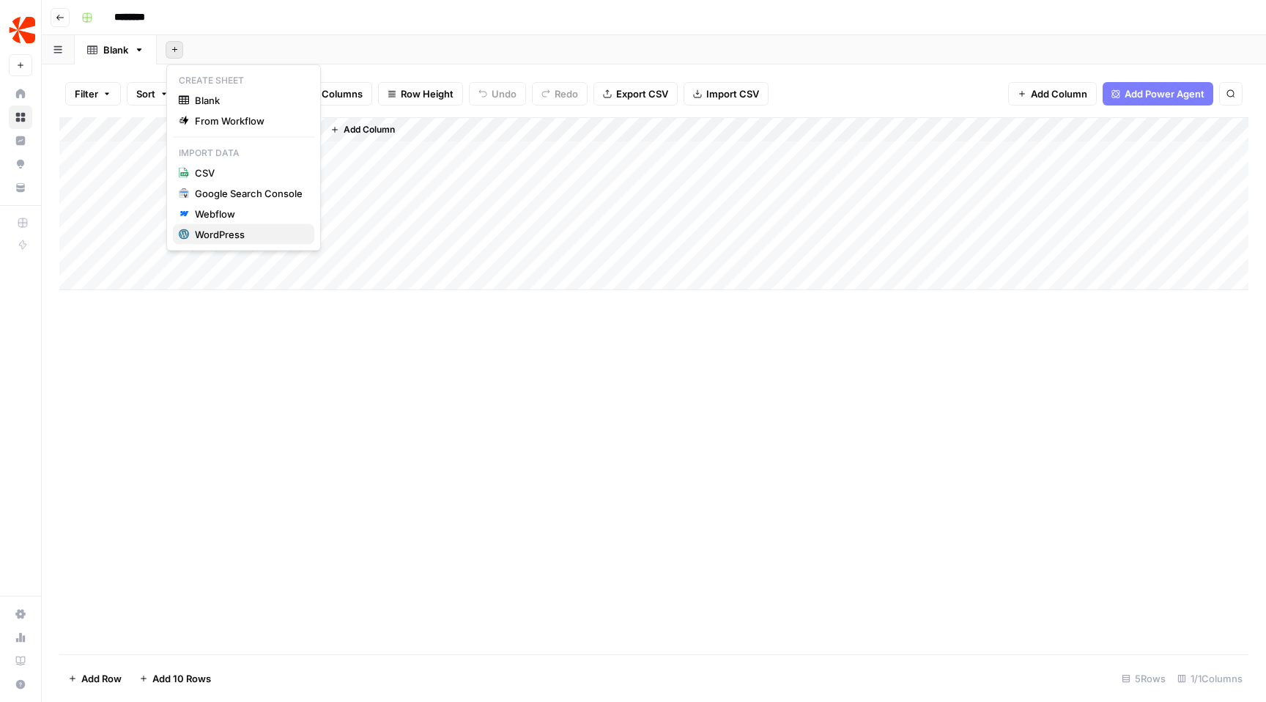
click at [223, 228] on div "WordPress" at bounding box center [249, 234] width 108 height 15
click at [177, 43] on button "Add Sheet" at bounding box center [175, 50] width 18 height 18
click at [75, 18] on header "Go back ********" at bounding box center [654, 17] width 1224 height 35
click at [69, 16] on button "Go back" at bounding box center [60, 17] width 19 height 19
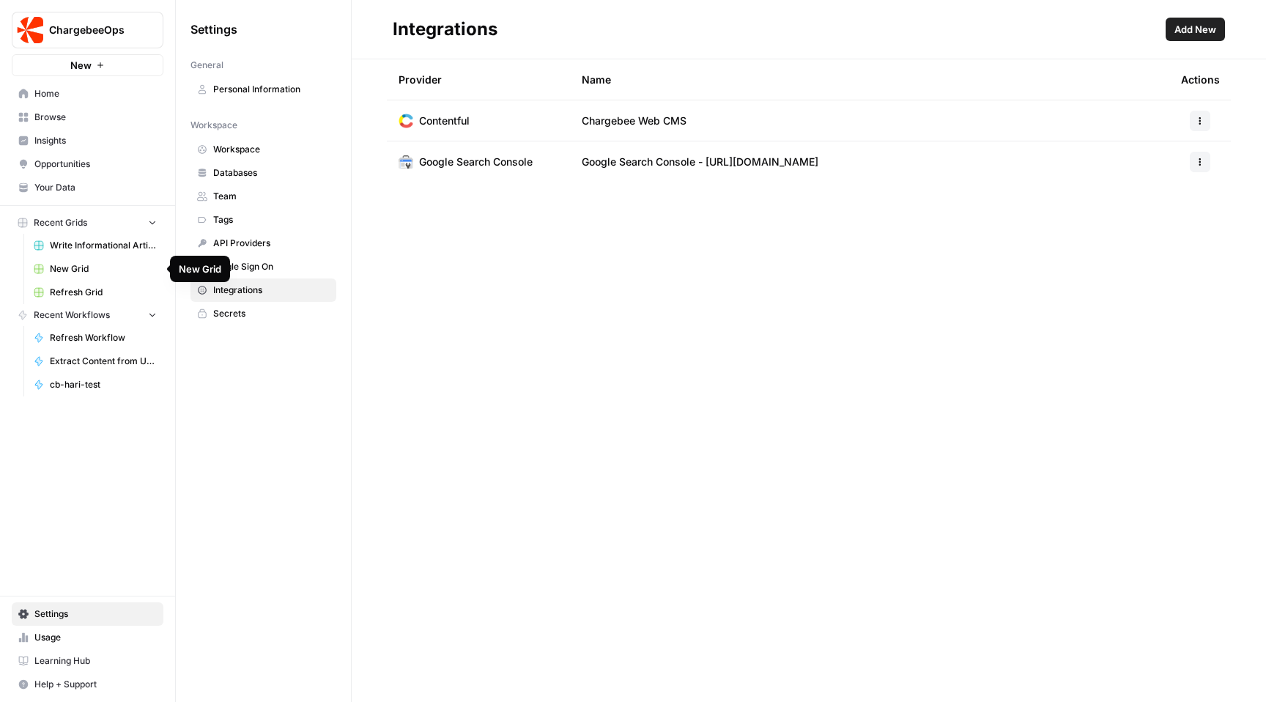
click at [102, 276] on link "New Grid" at bounding box center [95, 268] width 136 height 23
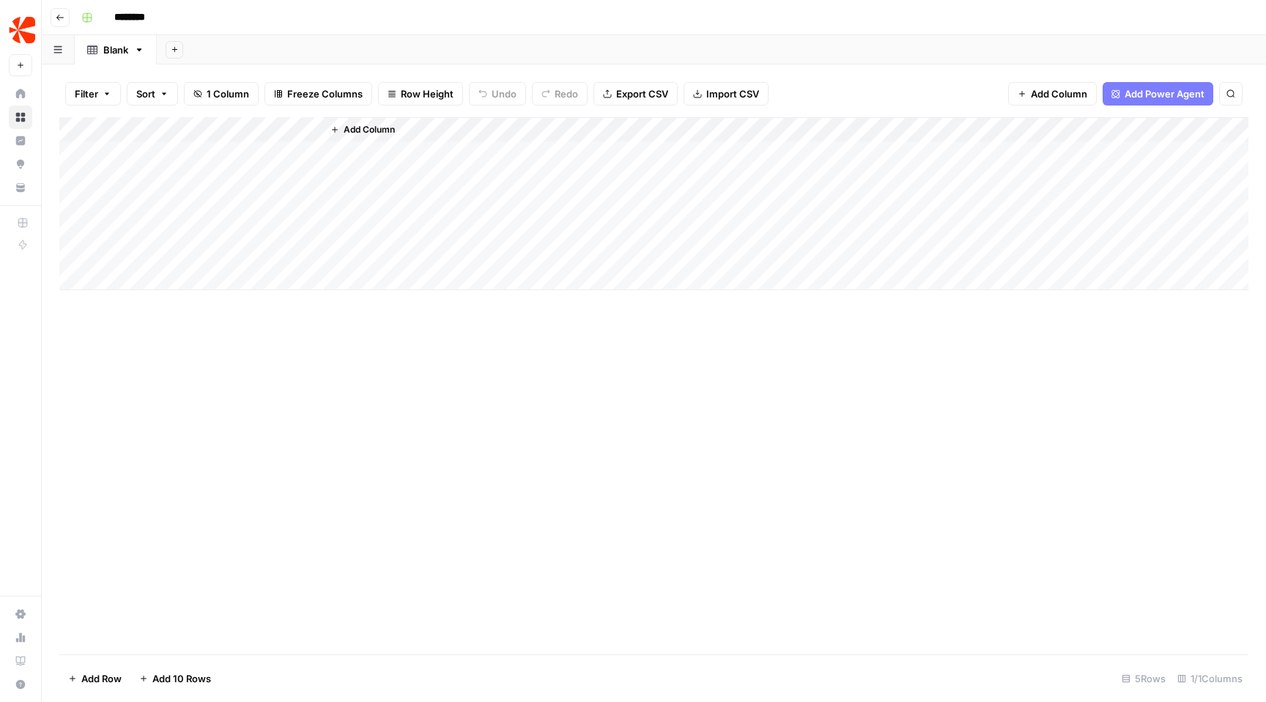
click at [140, 49] on icon "button" at bounding box center [139, 49] width 5 height 3
click at [171, 54] on button "Add Sheet" at bounding box center [175, 50] width 18 height 18
click at [241, 205] on button "Webflow" at bounding box center [243, 214] width 141 height 21
click at [166, 91] on icon "button" at bounding box center [164, 93] width 9 height 9
click at [167, 91] on icon "button" at bounding box center [164, 93] width 9 height 9
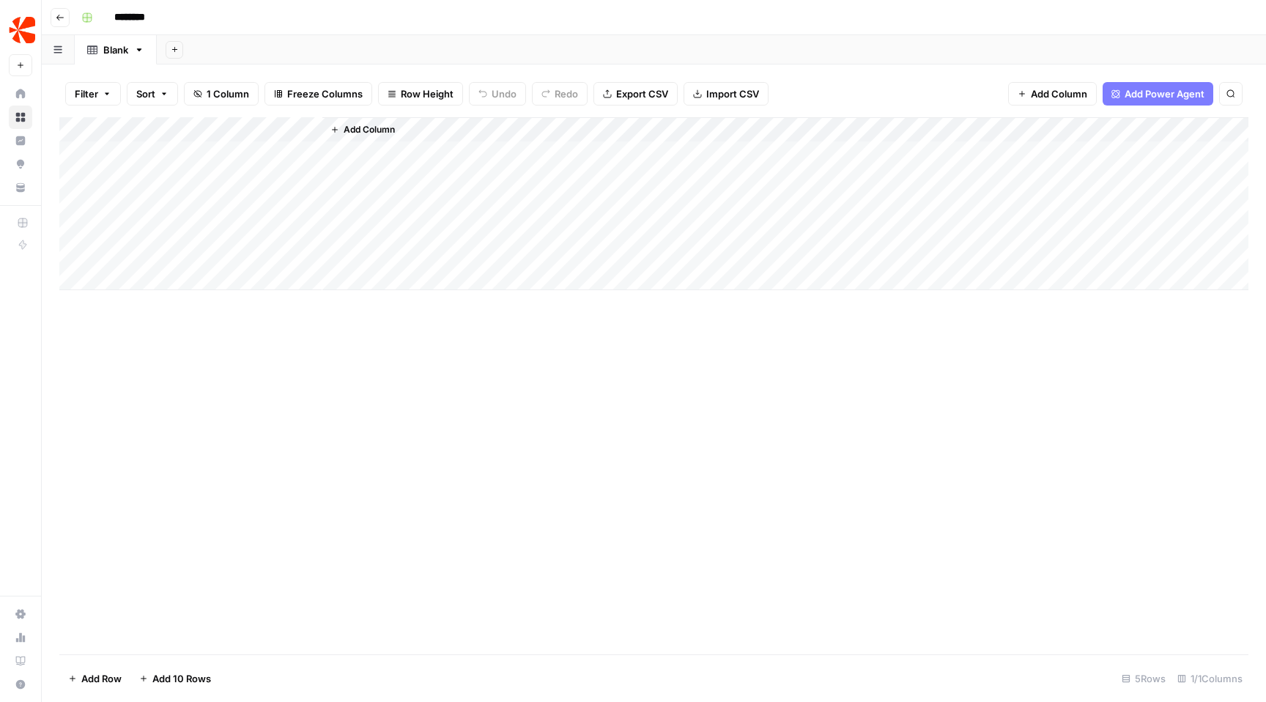
click at [112, 94] on button "Filter" at bounding box center [93, 93] width 56 height 23
click at [141, 50] on icon "button" at bounding box center [139, 50] width 10 height 10
click at [171, 52] on icon "button" at bounding box center [175, 49] width 8 height 8
click at [253, 404] on div "Add Column" at bounding box center [653, 385] width 1189 height 537
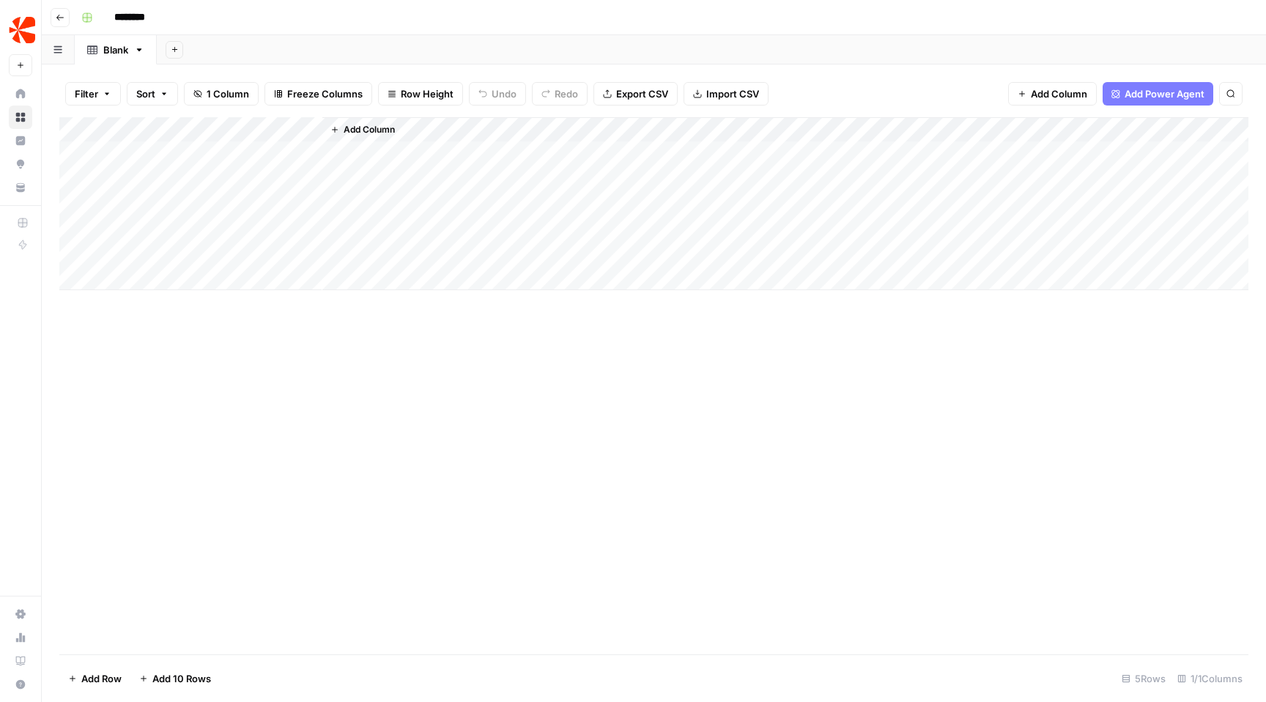
click at [1086, 95] on span "Add Column" at bounding box center [1059, 93] width 56 height 15
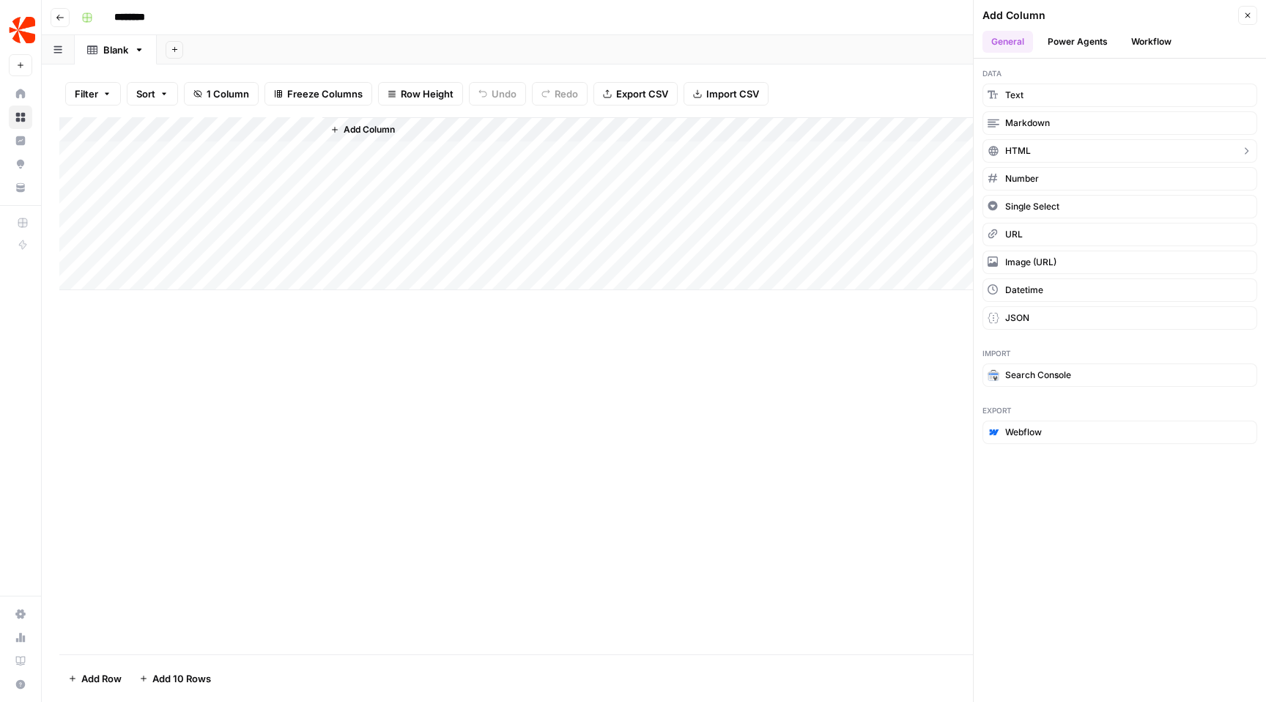
click at [1034, 156] on button "HTML" at bounding box center [1119, 150] width 275 height 23
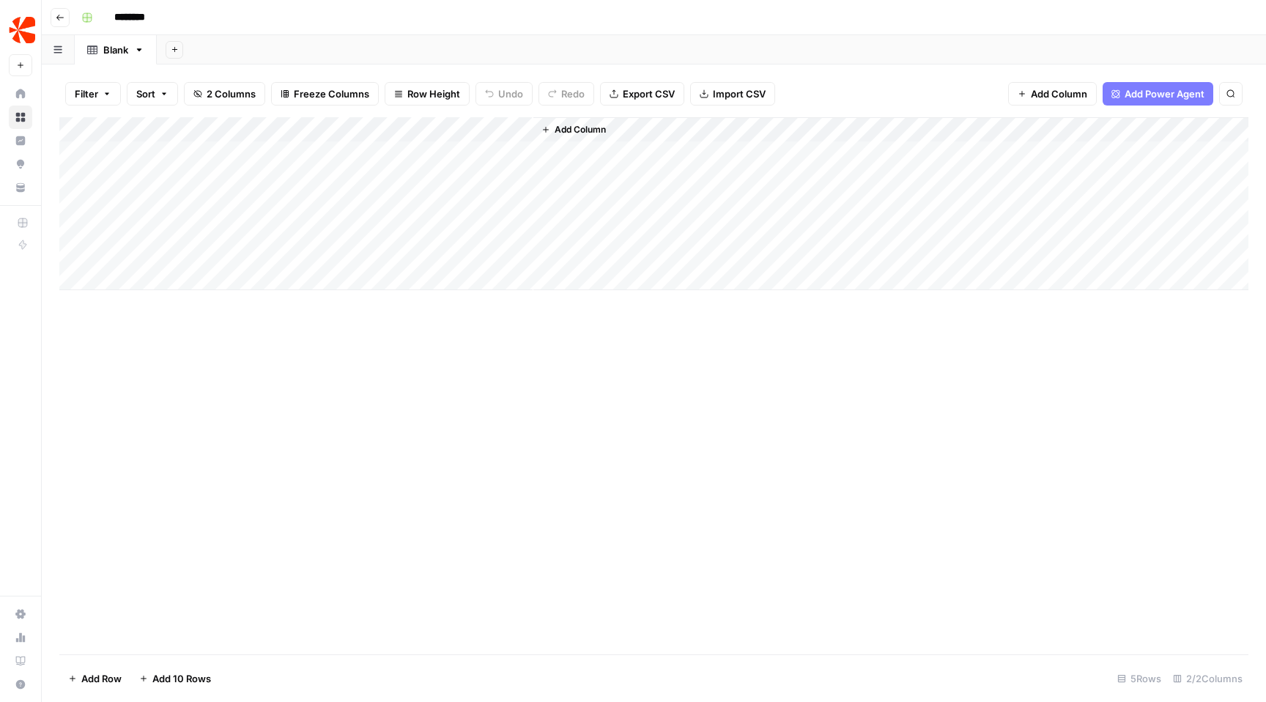
click at [141, 51] on icon "button" at bounding box center [139, 50] width 10 height 10
click at [67, 56] on button "button" at bounding box center [58, 49] width 33 height 29
click at [160, 53] on div "Add Sheet" at bounding box center [711, 49] width 1109 height 29
click at [168, 53] on button "Add Sheet" at bounding box center [175, 50] width 18 height 18
click at [175, 355] on div "Add Column" at bounding box center [653, 385] width 1189 height 537
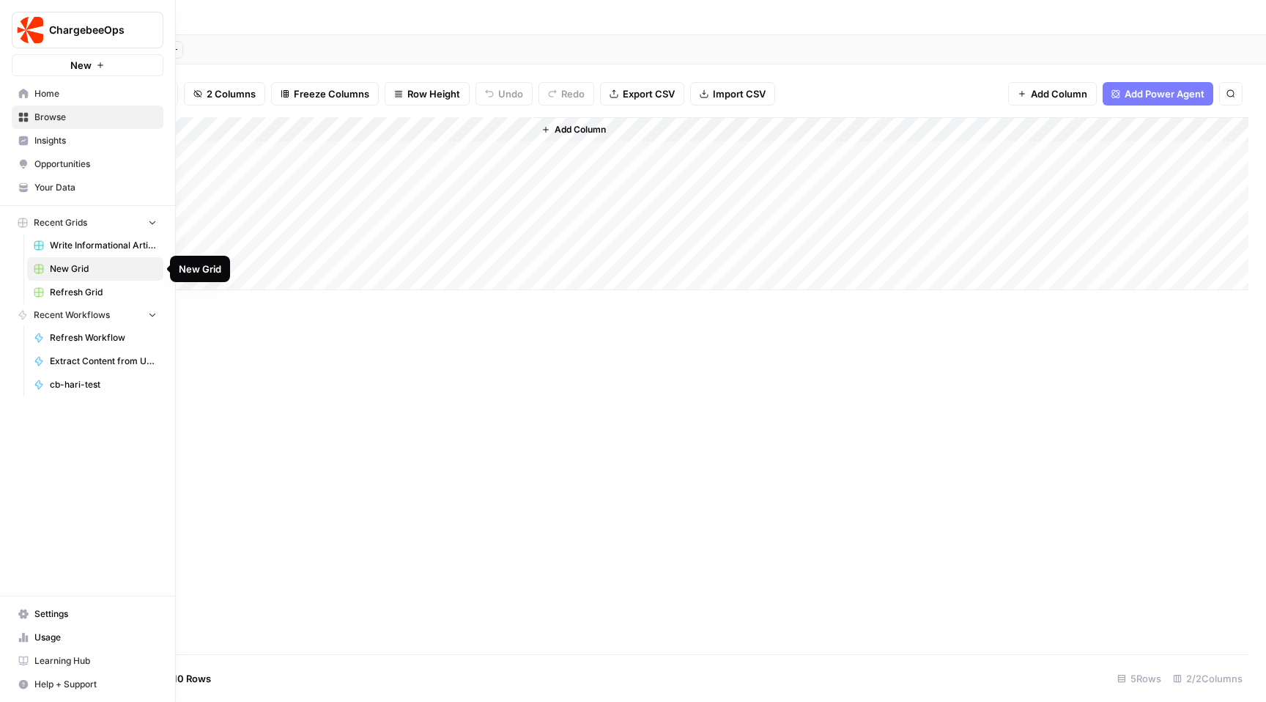
click at [122, 267] on span "New Grid" at bounding box center [103, 268] width 107 height 13
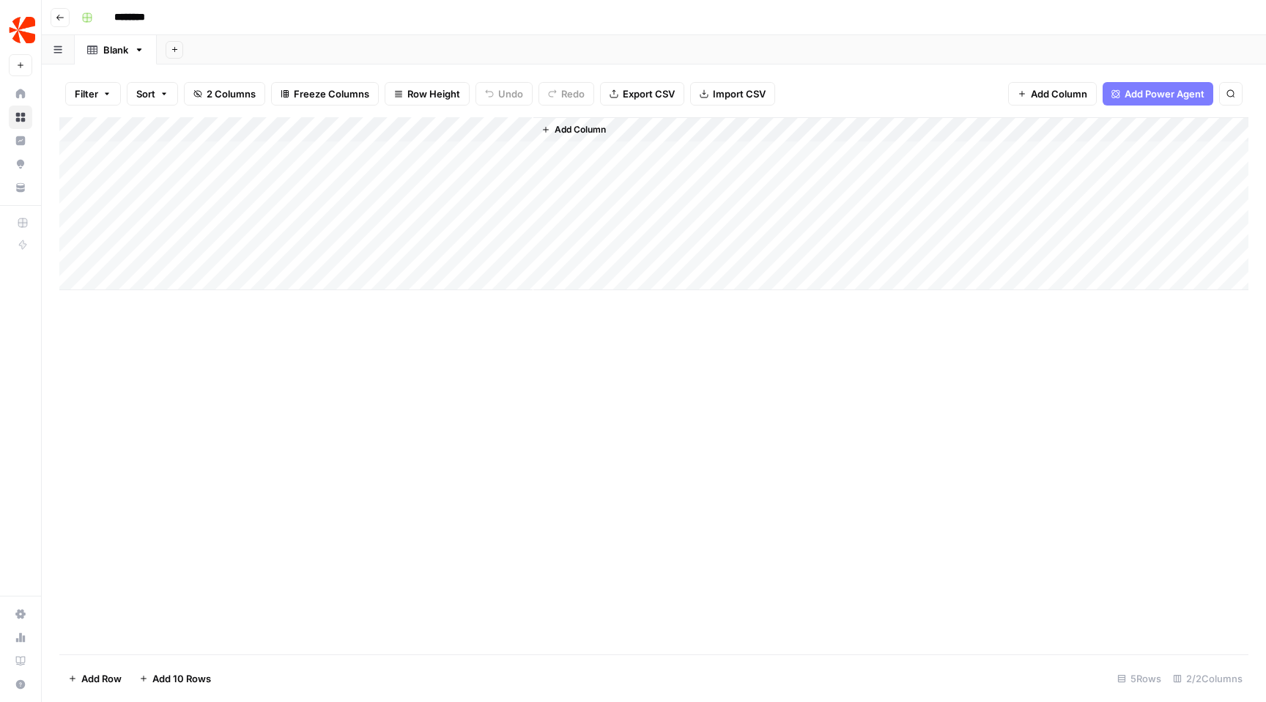
click at [1123, 93] on button "Add Power Agent" at bounding box center [1157, 93] width 111 height 23
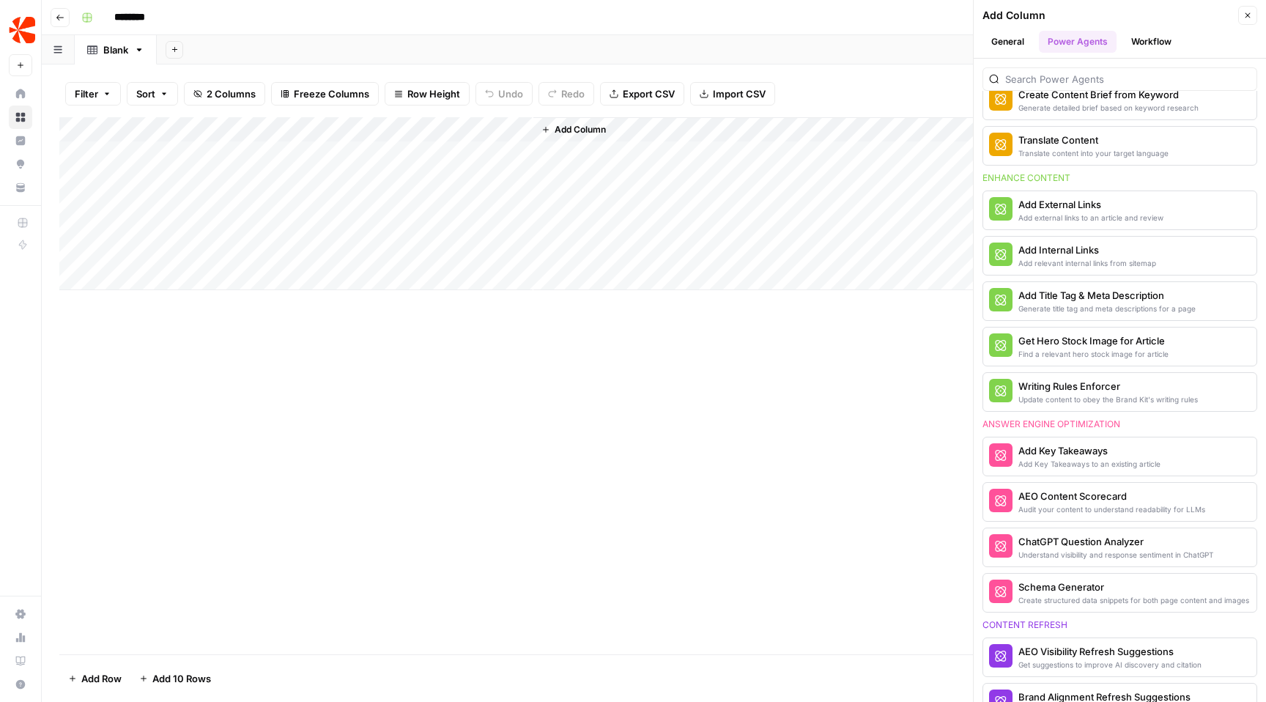
scroll to position [290, 0]
click at [1067, 212] on div "Add external links to an article and review" at bounding box center [1090, 216] width 145 height 12
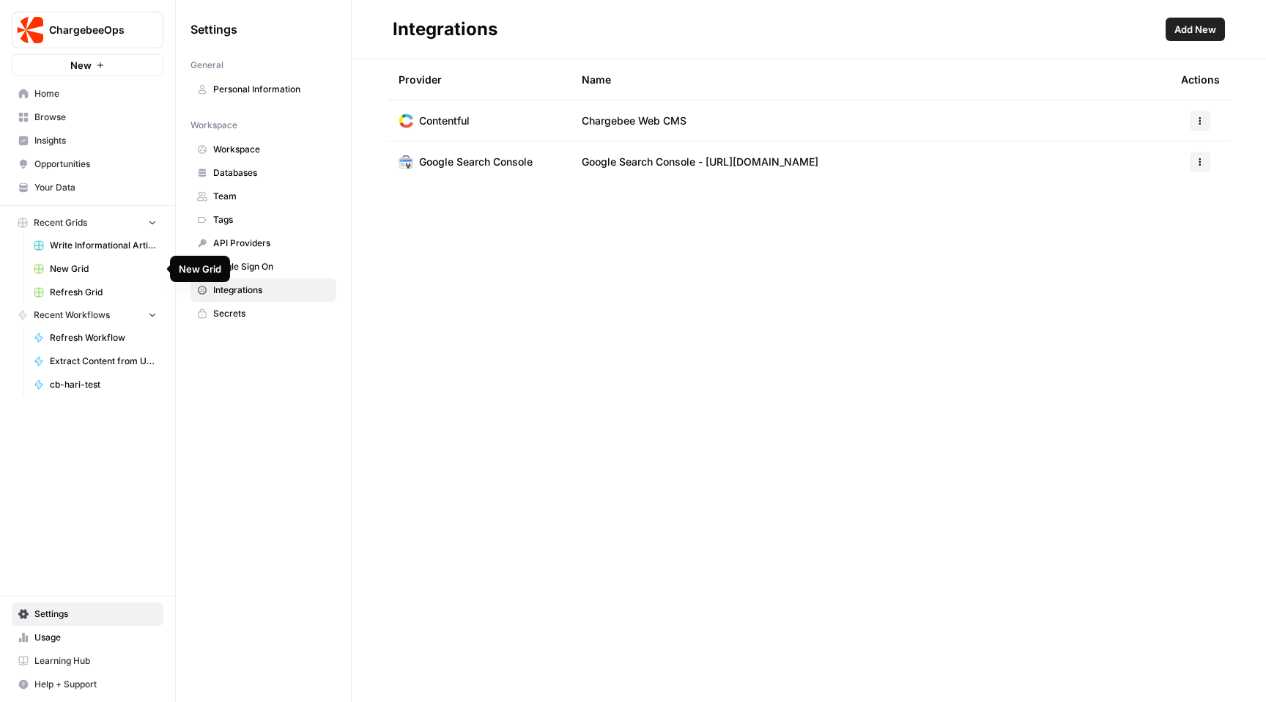
click at [124, 267] on span "New Grid" at bounding box center [103, 268] width 107 height 13
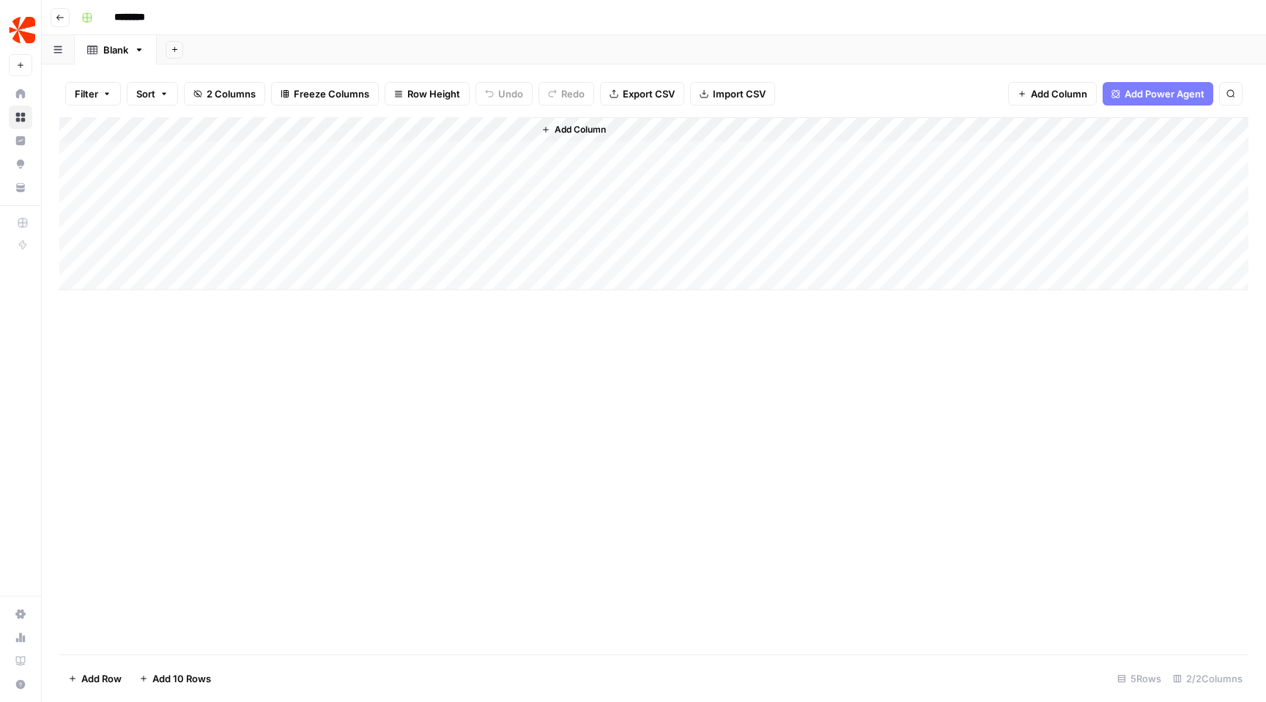
click at [60, 15] on icon "button" at bounding box center [60, 17] width 9 height 9
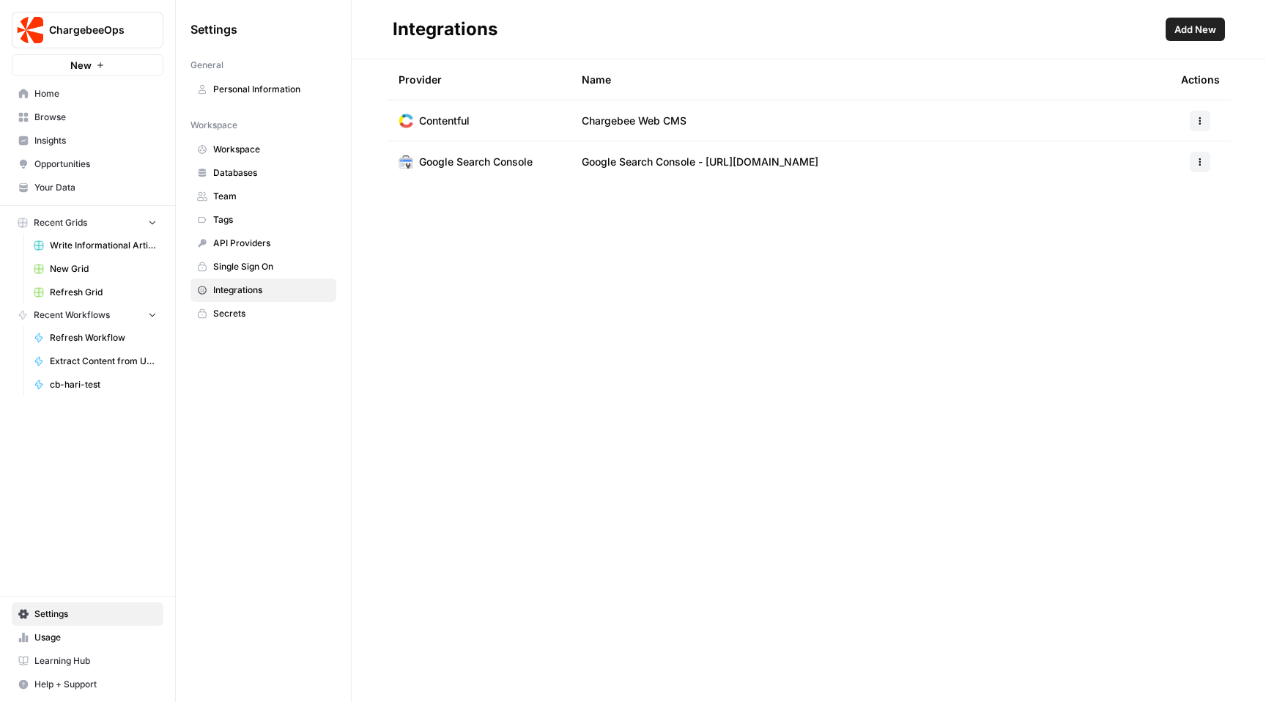
click at [119, 270] on span "New Grid" at bounding box center [103, 268] width 107 height 13
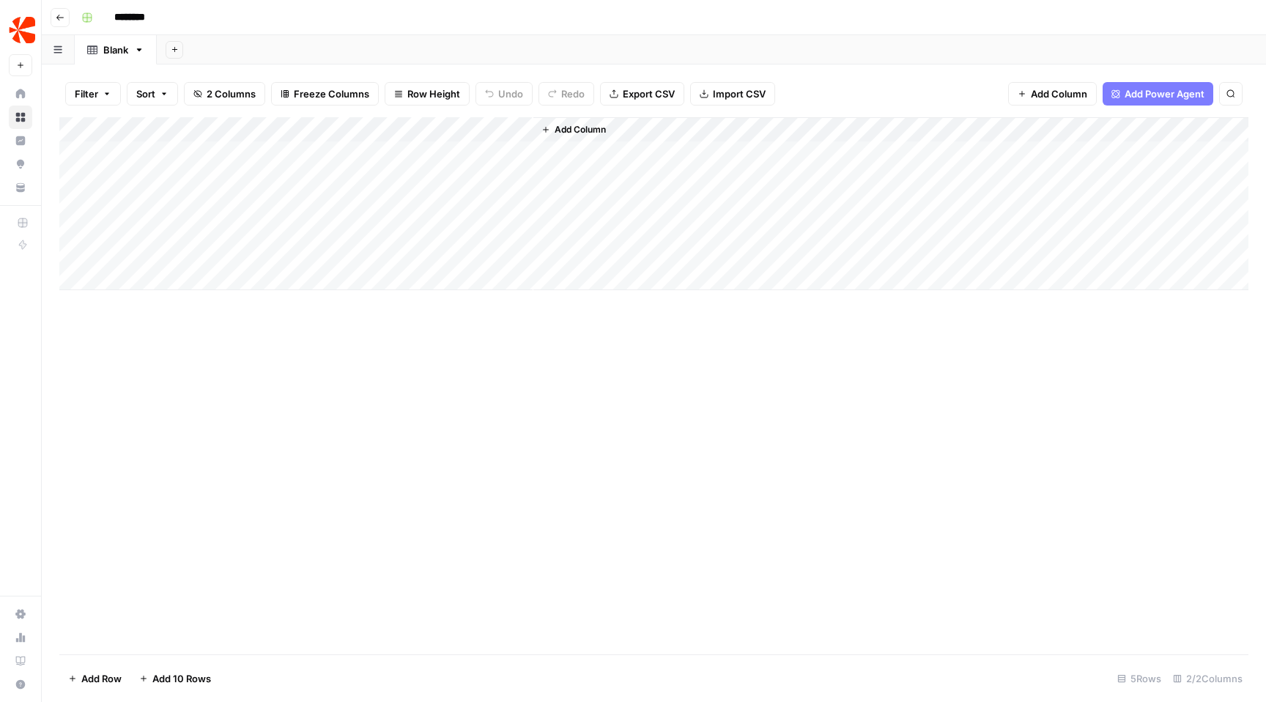
click at [64, 26] on header "Go back ********" at bounding box center [654, 17] width 1224 height 35
click at [57, 18] on icon "button" at bounding box center [59, 18] width 7 height 6
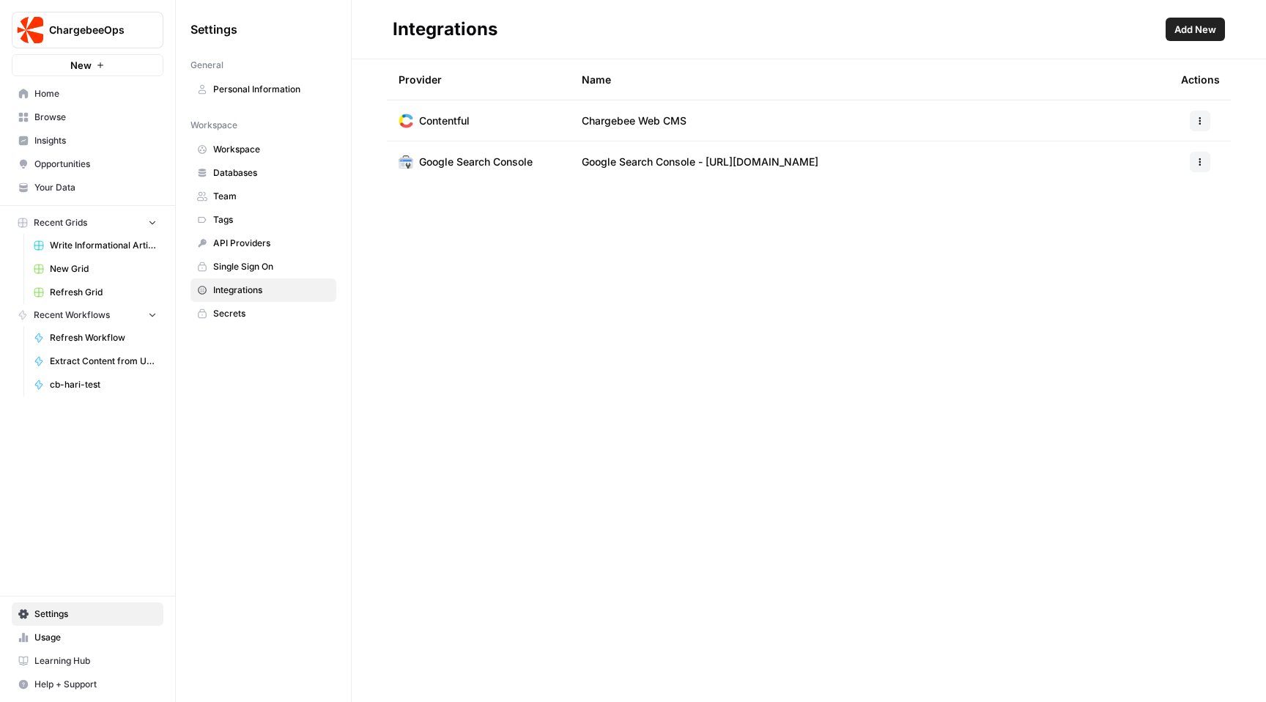
click at [94, 223] on button "Recent Grids" at bounding box center [88, 223] width 152 height 22
click at [64, 105] on link "Home" at bounding box center [88, 93] width 152 height 23
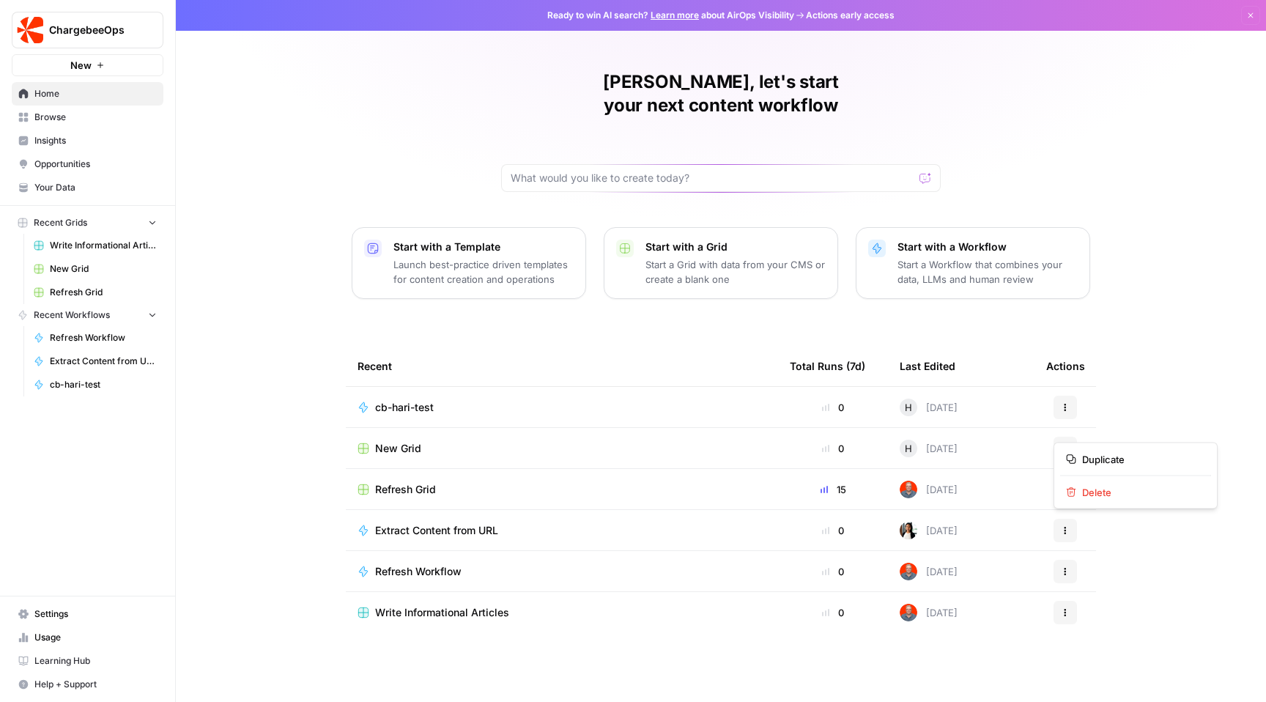
click at [1059, 437] on button "Actions" at bounding box center [1064, 448] width 23 height 23
click at [1100, 485] on span "Delete" at bounding box center [1140, 492] width 117 height 15
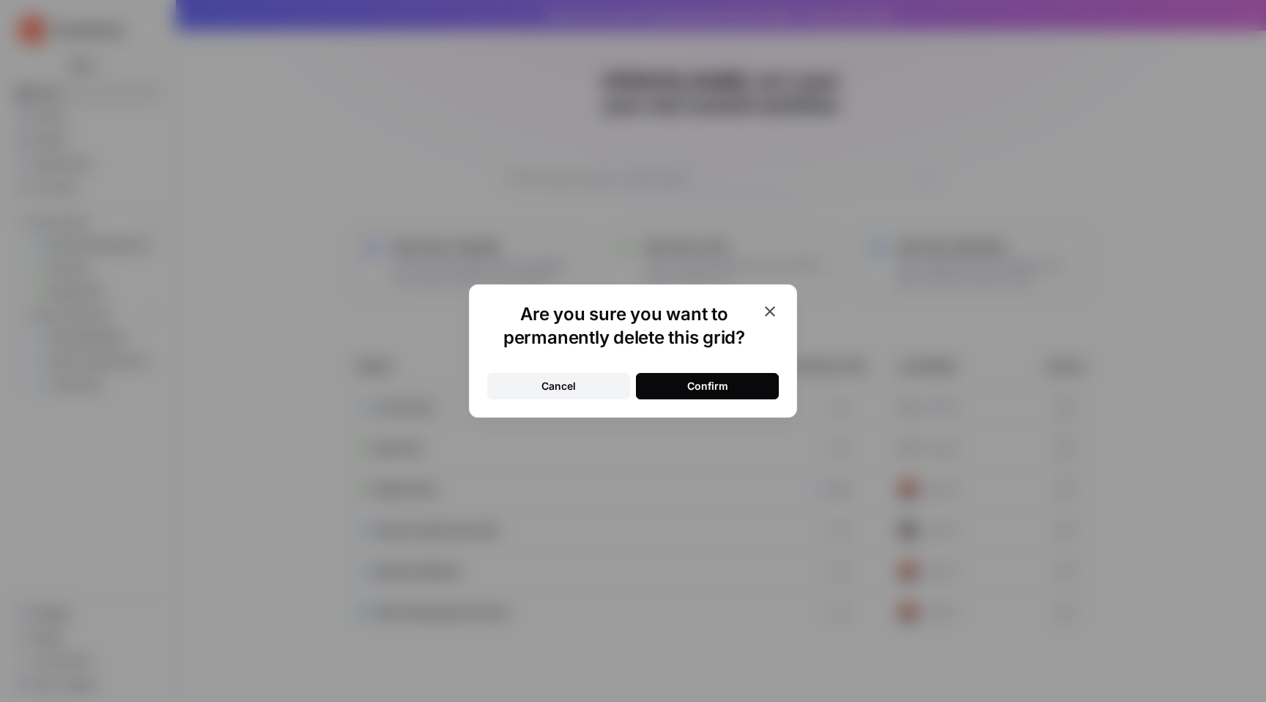
click at [651, 388] on button "Confirm" at bounding box center [707, 386] width 143 height 26
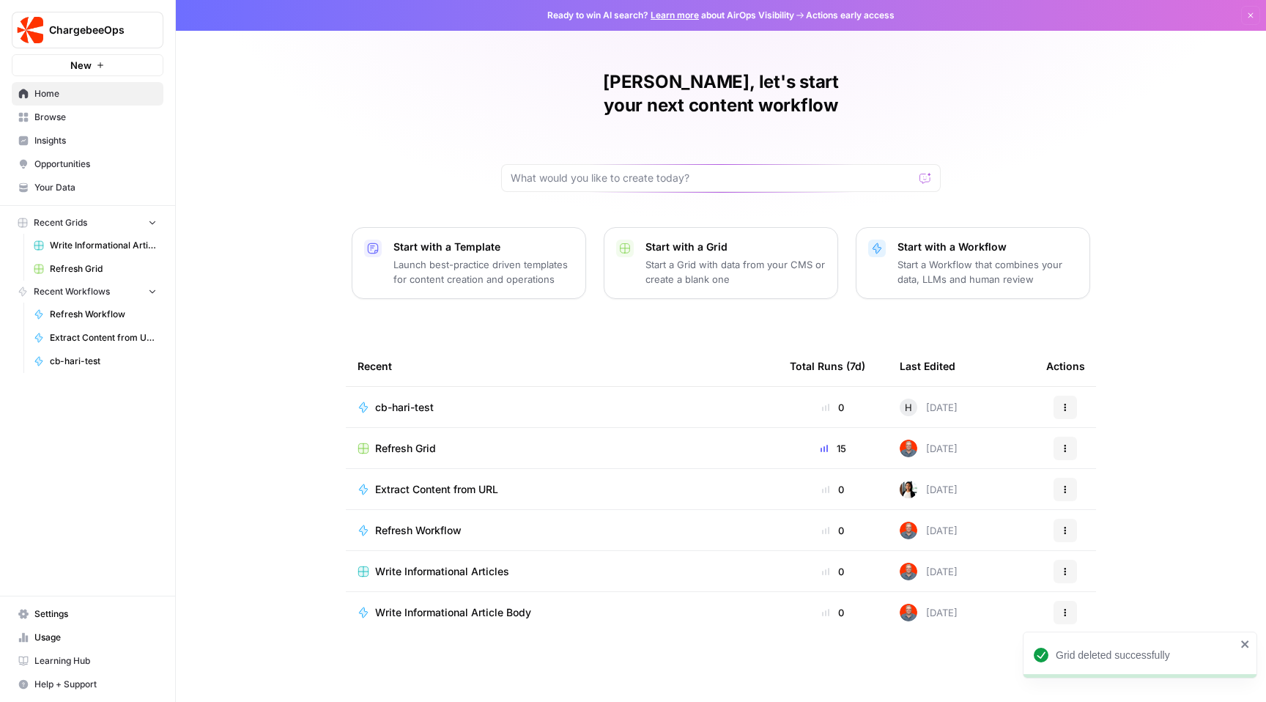
click at [1243, 642] on icon "close" at bounding box center [1244, 643] width 7 height 7
click at [659, 257] on p "Start a Grid with data from your CMS or create a blank one" at bounding box center [735, 271] width 180 height 29
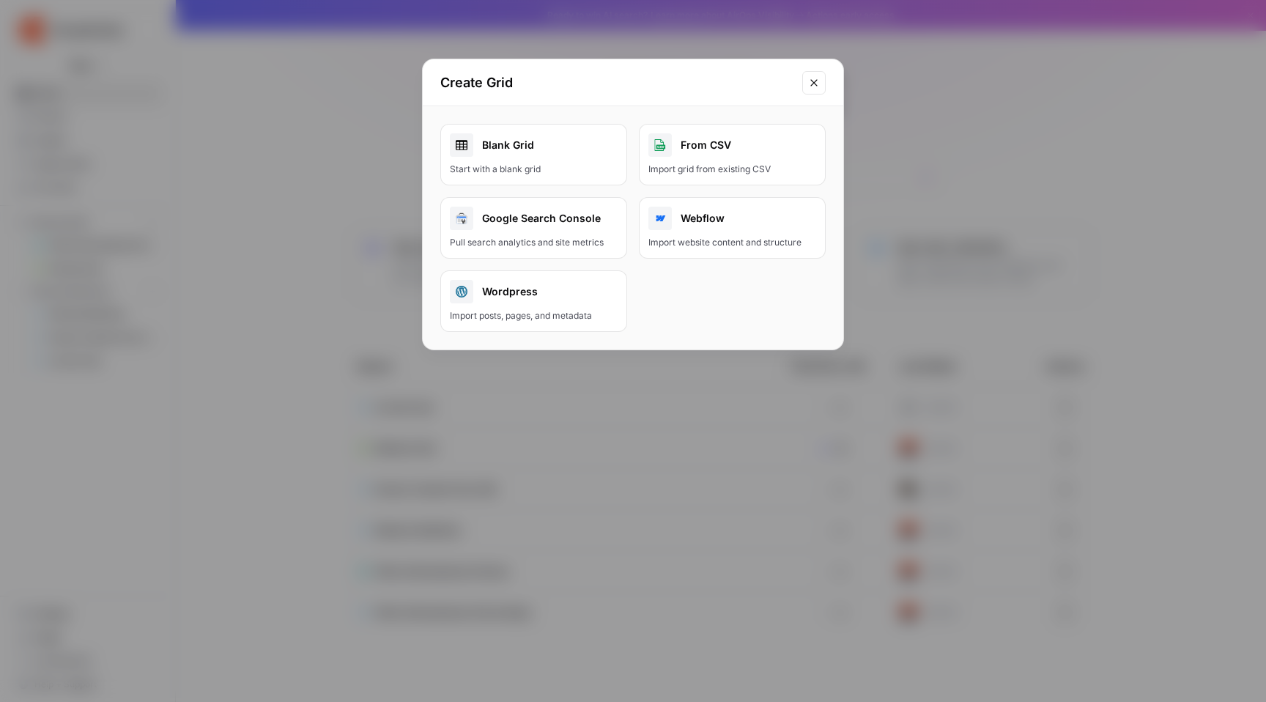
click at [582, 166] on div "Start with a blank grid" at bounding box center [534, 169] width 168 height 13
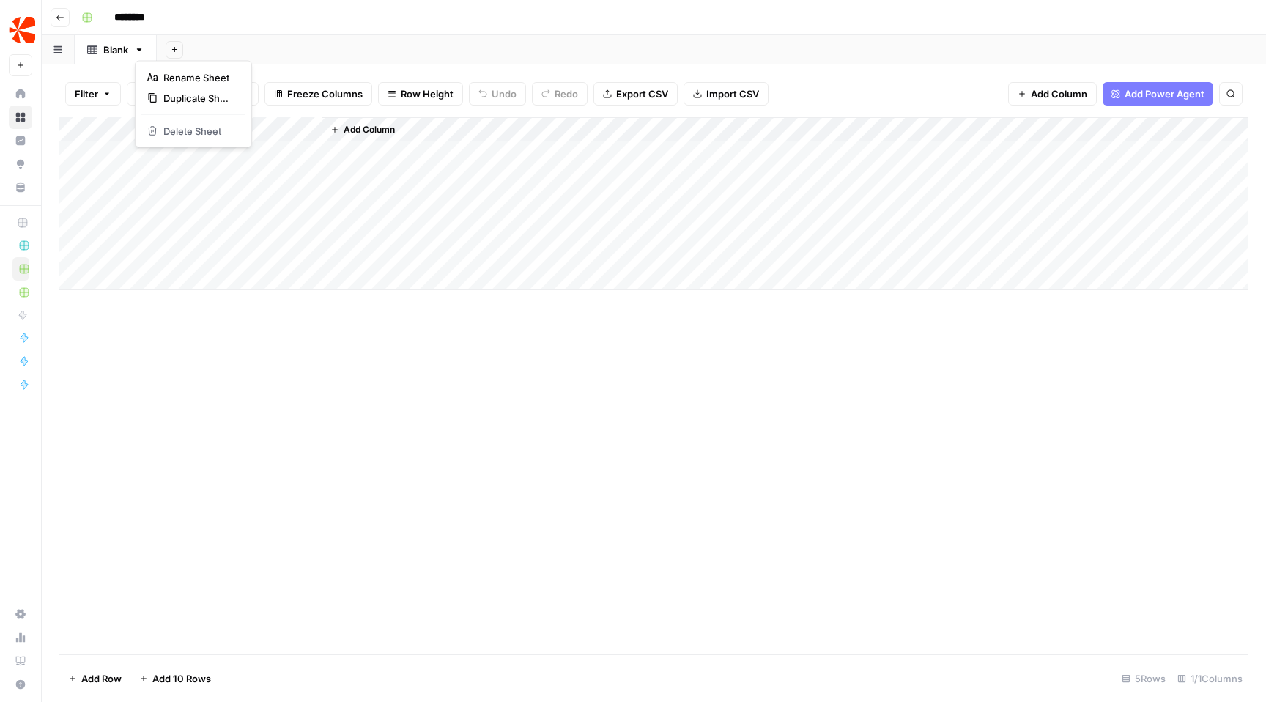
click at [144, 52] on icon "button" at bounding box center [139, 50] width 10 height 10
click at [147, 51] on link "Blank" at bounding box center [116, 49] width 82 height 29
click at [1134, 92] on span "Add Power Agent" at bounding box center [1164, 93] width 80 height 15
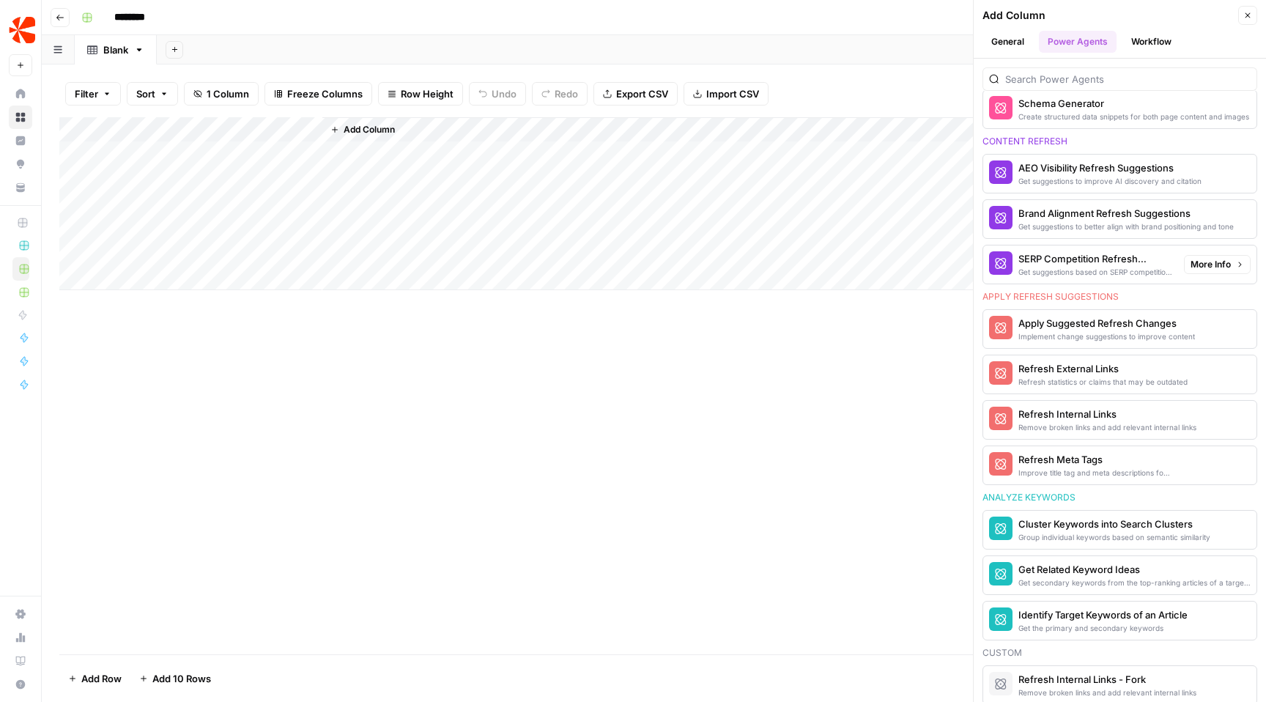
scroll to position [875, 0]
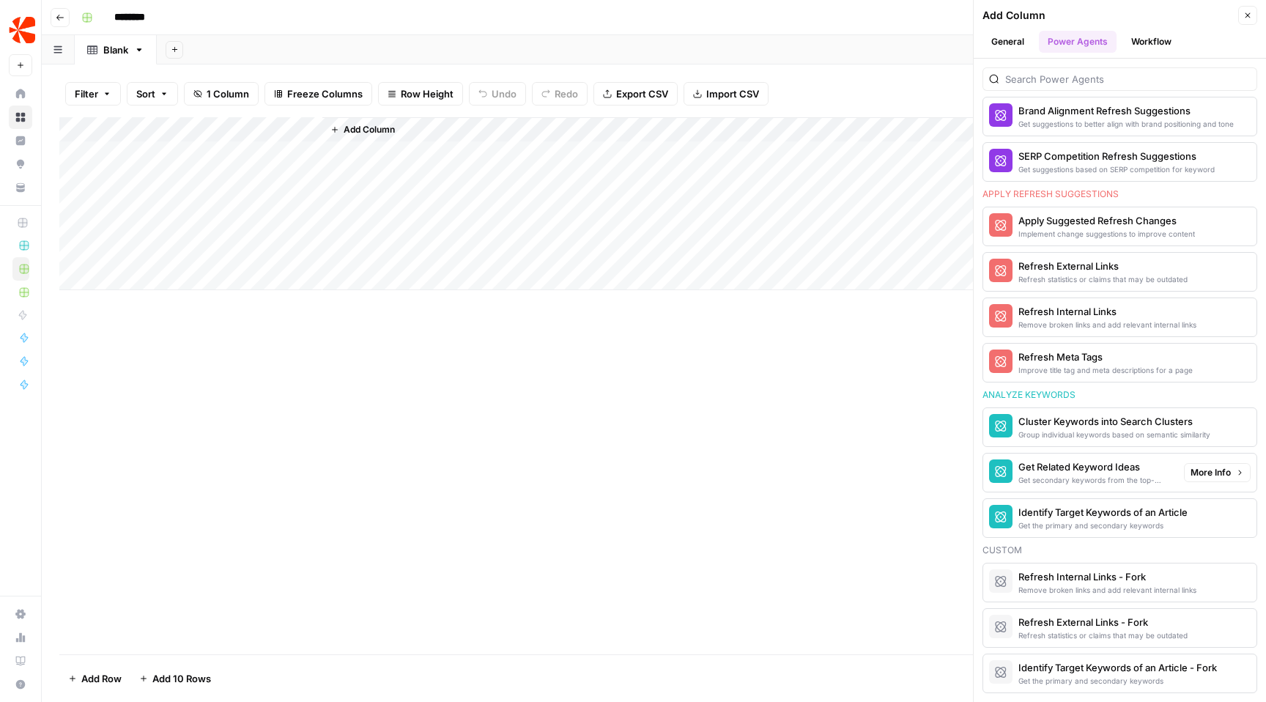
click at [880, 492] on div "Add Column" at bounding box center [653, 385] width 1189 height 537
click at [1256, 12] on button "Close" at bounding box center [1247, 15] width 19 height 19
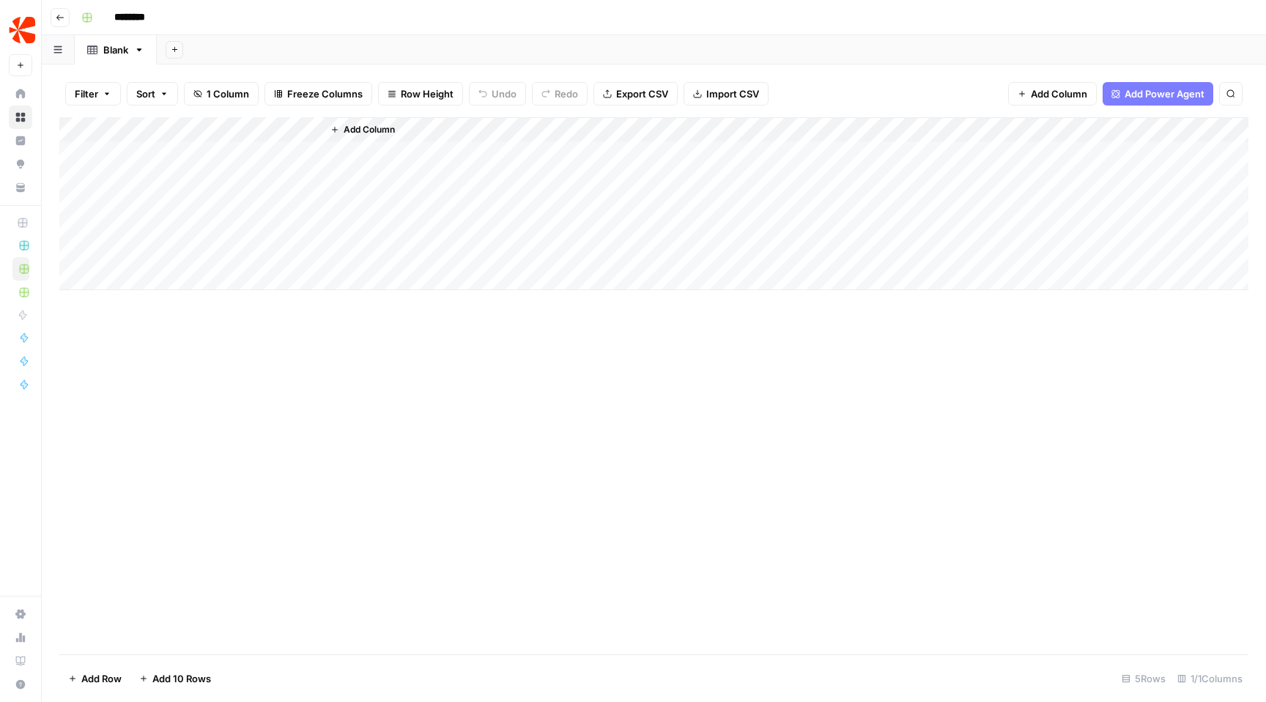
click at [1124, 97] on span "Add Power Agent" at bounding box center [1164, 93] width 80 height 15
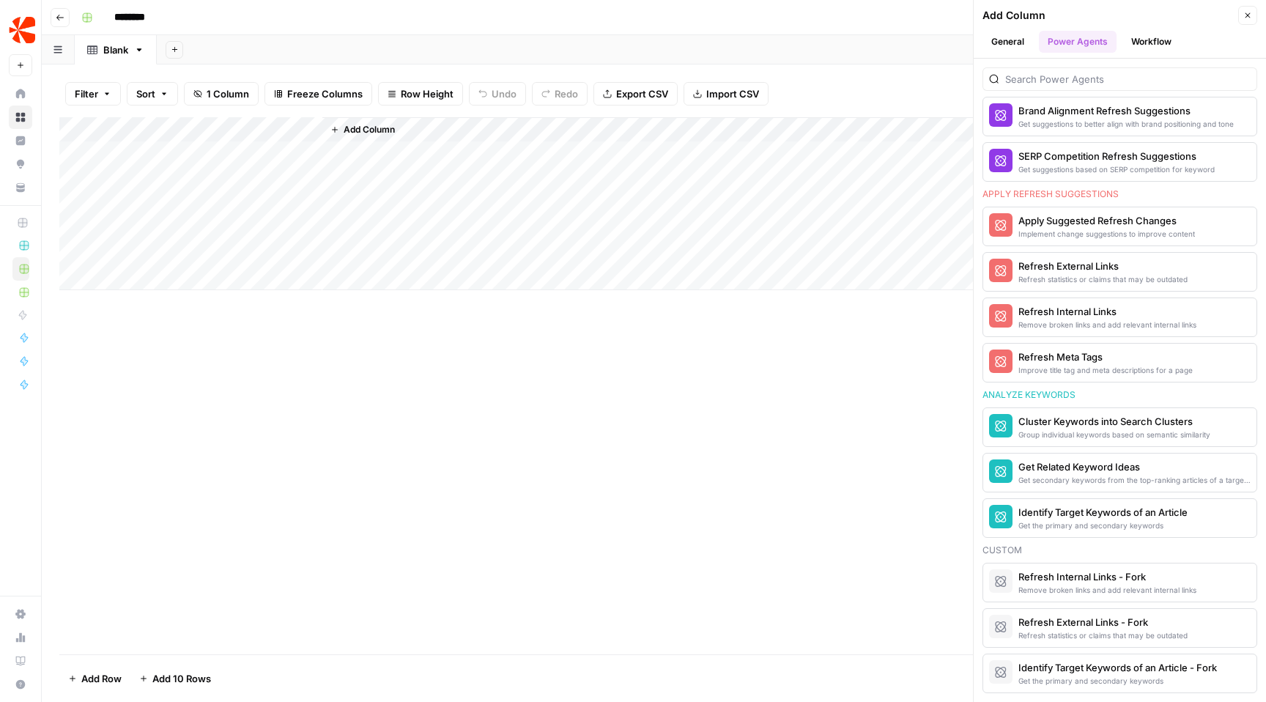
click at [577, 493] on div "Add Column" at bounding box center [653, 385] width 1189 height 537
click at [1239, 7] on button "Close" at bounding box center [1247, 15] width 19 height 19
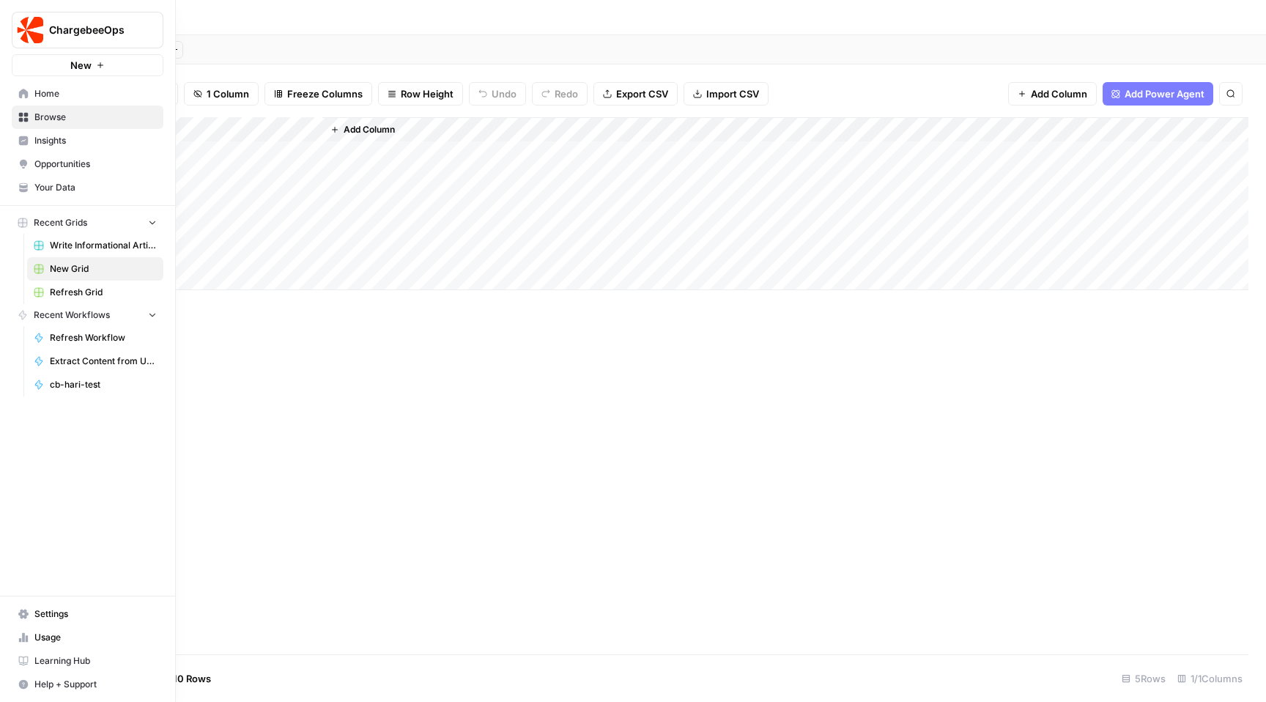
click at [59, 185] on span "Your Data" at bounding box center [95, 187] width 122 height 13
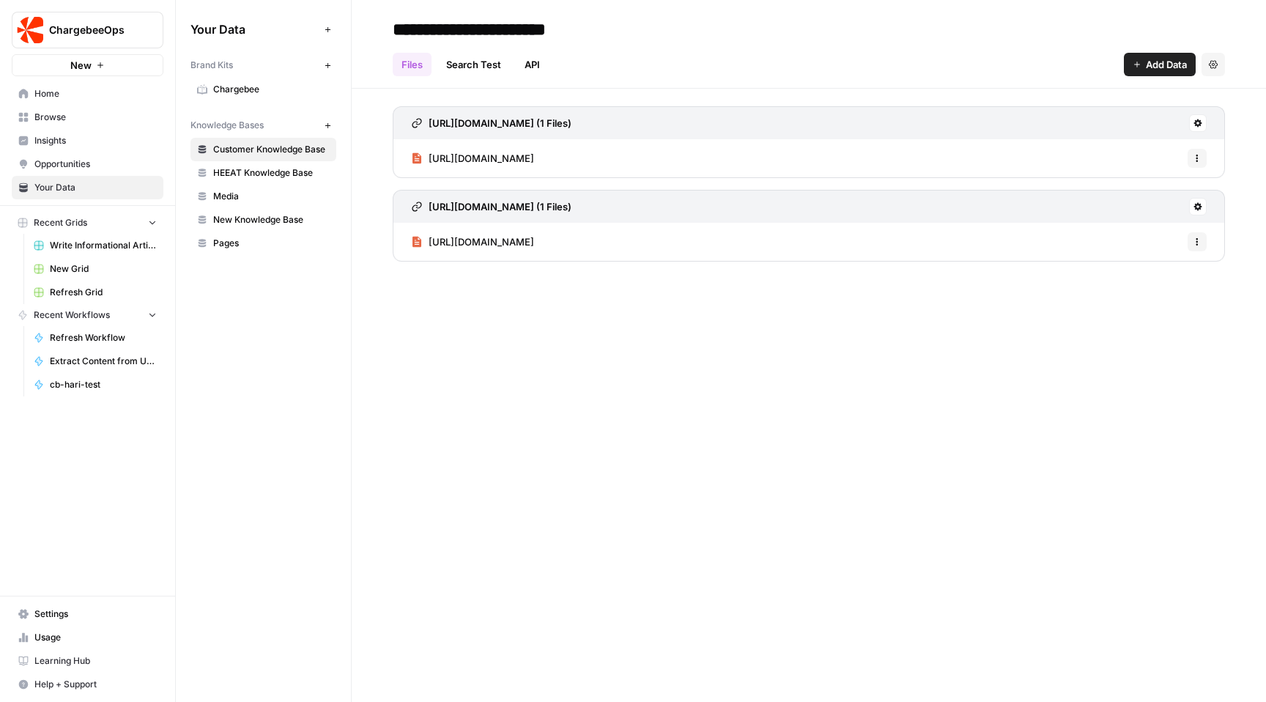
click at [1160, 70] on span "Add Data" at bounding box center [1166, 64] width 41 height 15
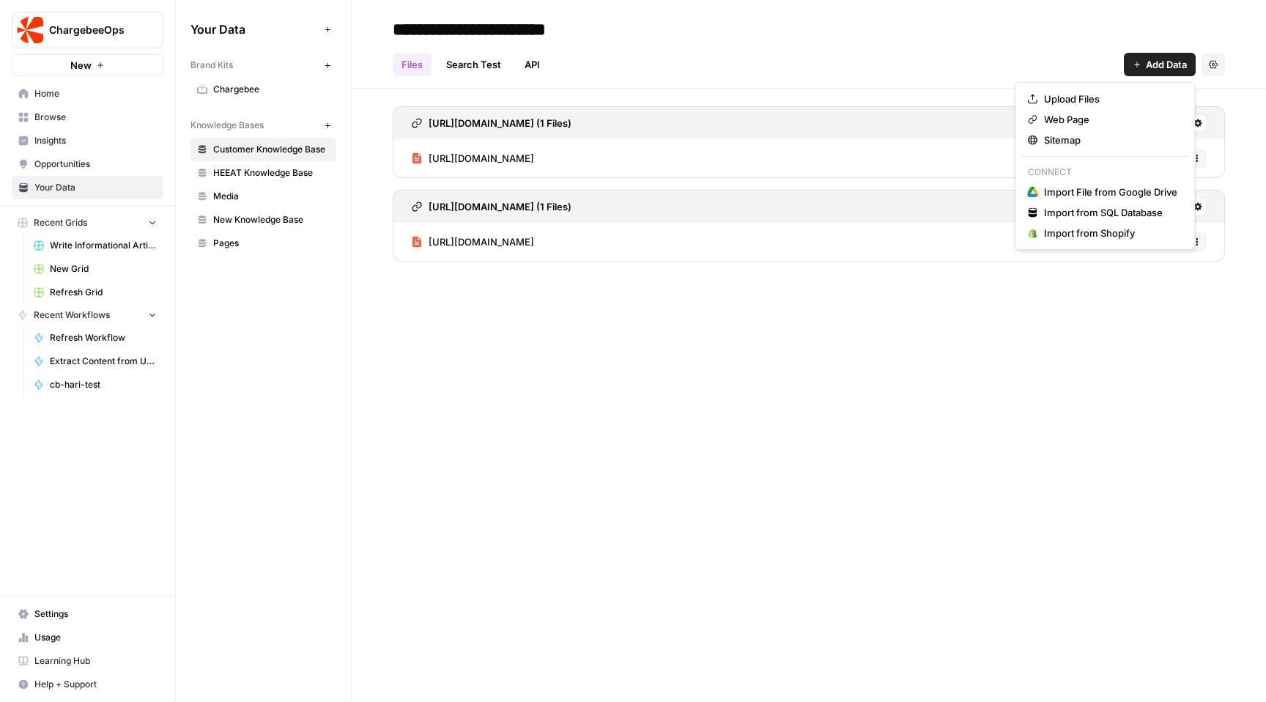
click at [806, 381] on div "**********" at bounding box center [809, 351] width 914 height 702
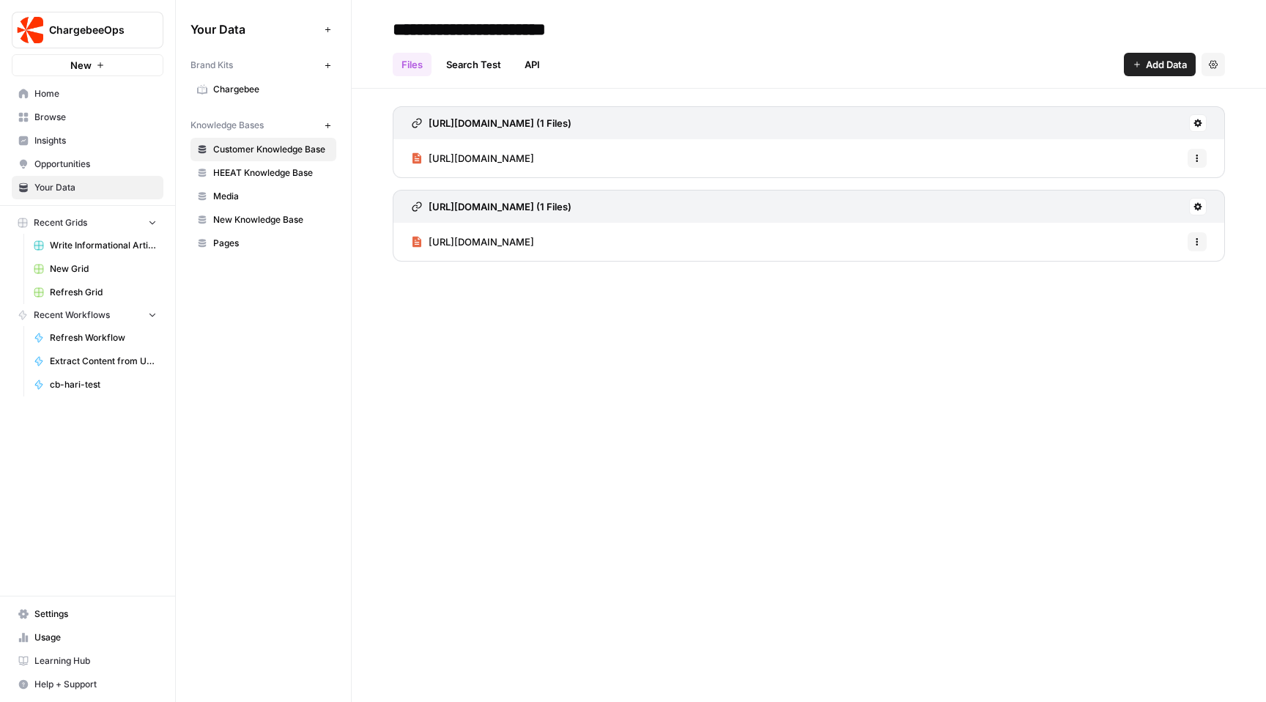
click at [535, 60] on link "API" at bounding box center [532, 64] width 33 height 23
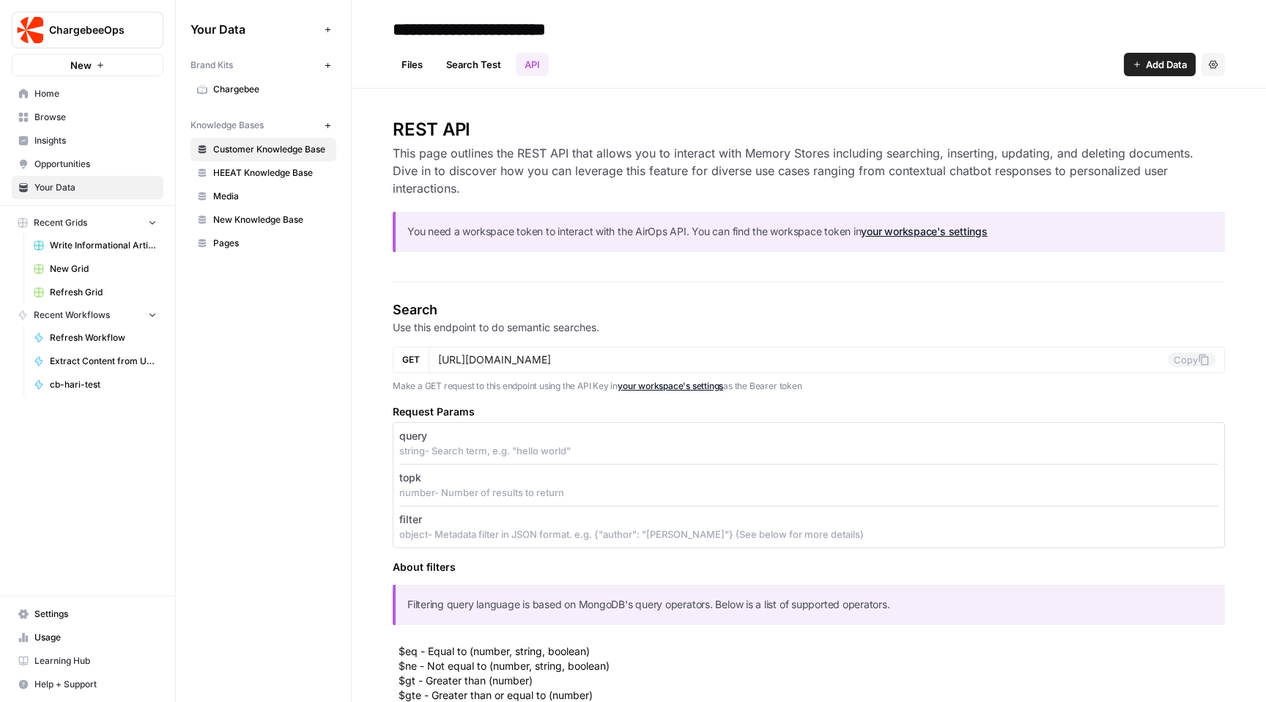
click at [324, 128] on icon "button" at bounding box center [328, 126] width 8 height 8
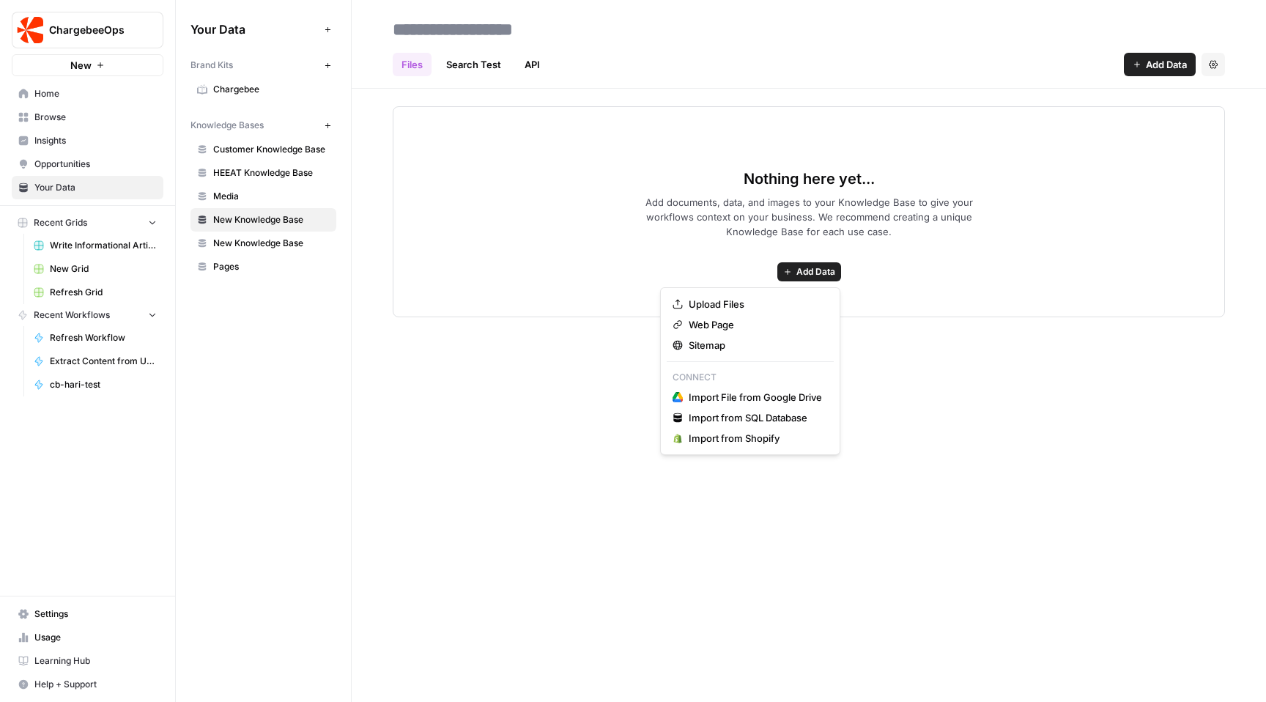
click at [815, 270] on span "Add Data" at bounding box center [815, 271] width 39 height 13
click at [715, 341] on span "Sitemap" at bounding box center [755, 345] width 133 height 15
